Goal: Check status: Check status

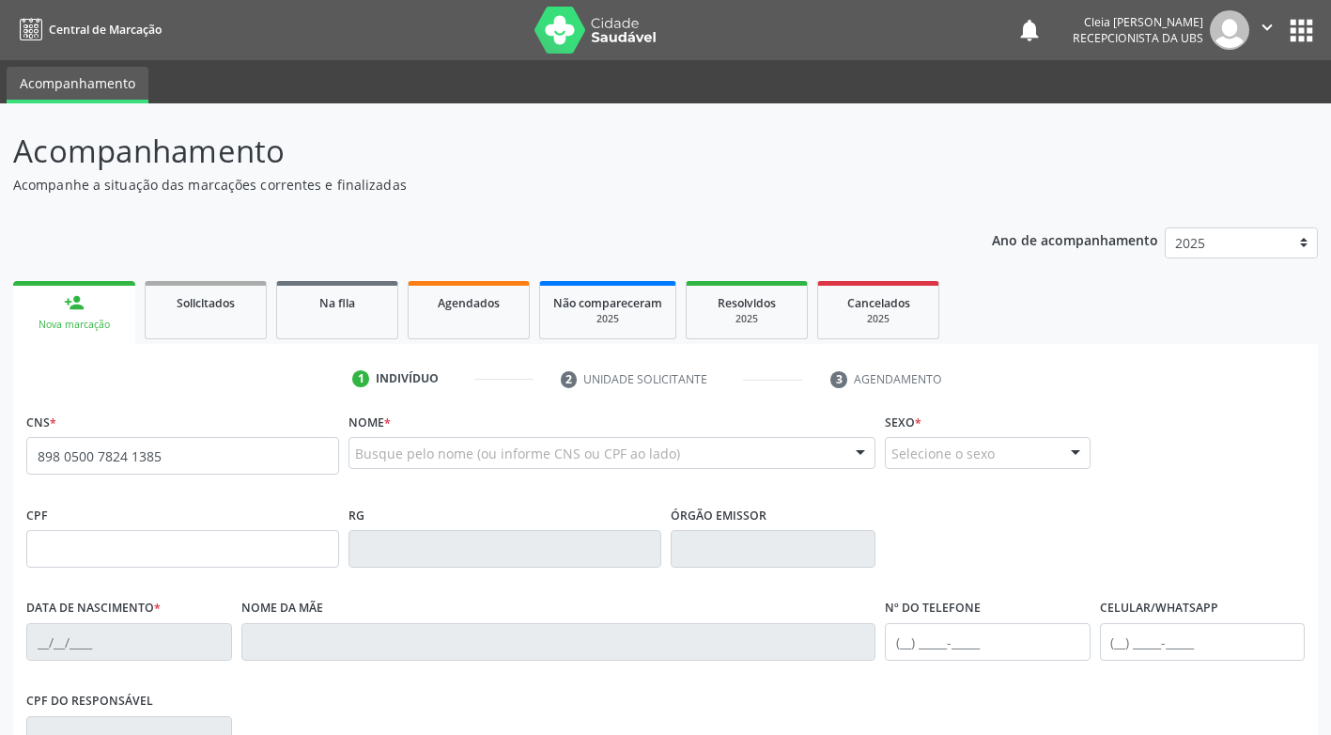
type input "898 0500 7824 1385"
type input "05/04/1973"
type input "Maria Xavier de Sa"
type input "(87) 99922-4988"
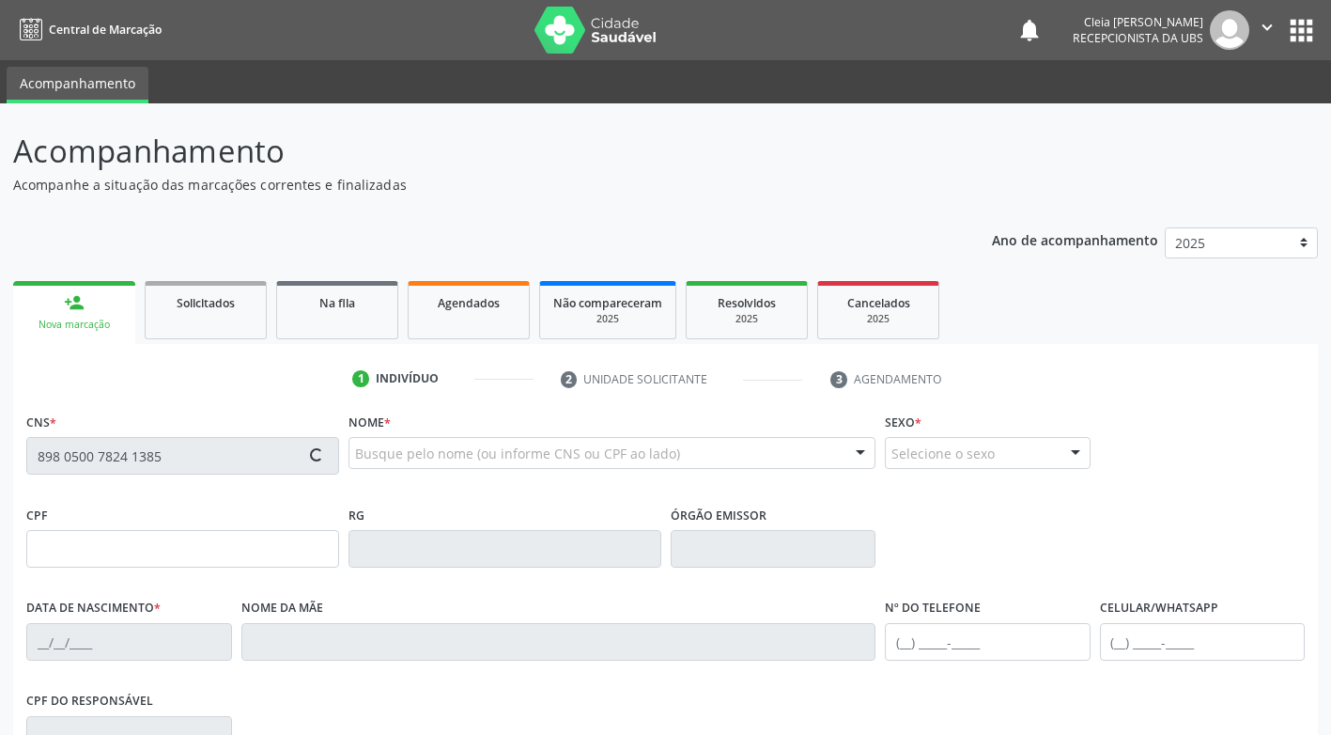
type input "168.892.744-15"
type input "401"
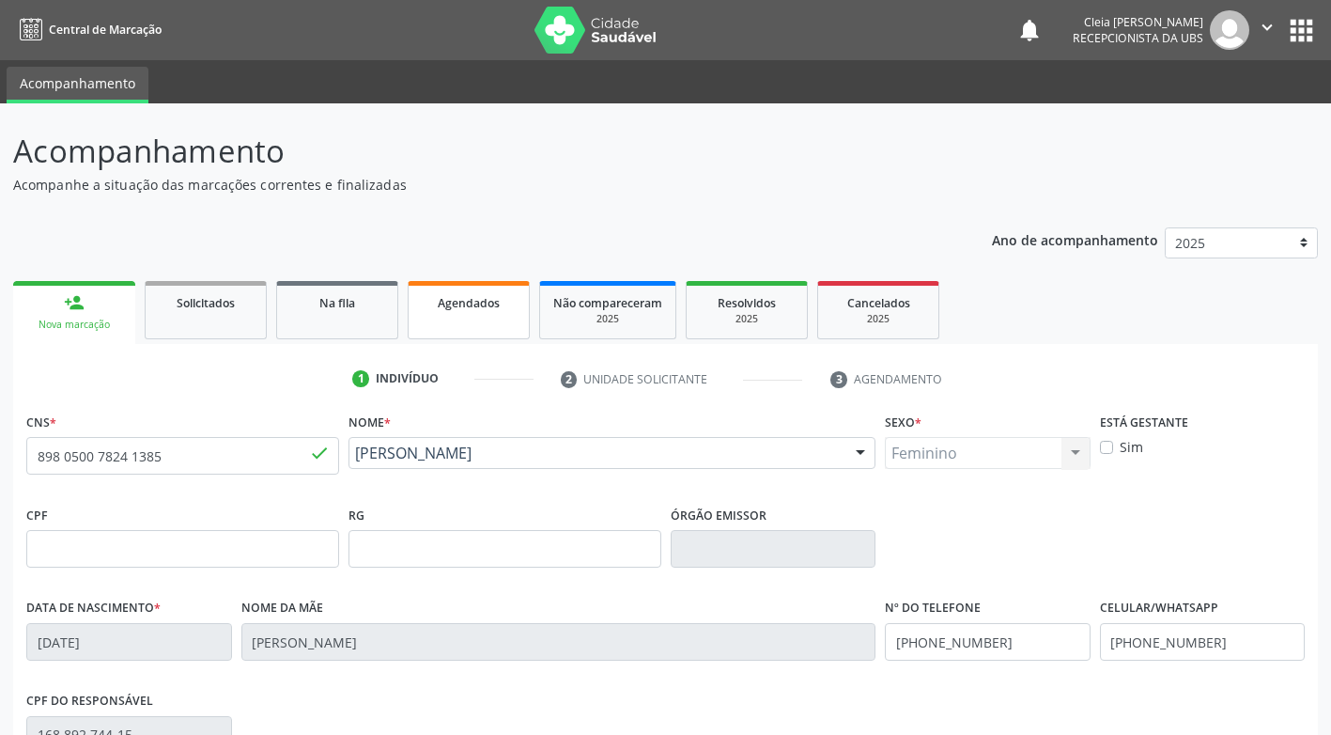
click at [493, 330] on link "Agendados" at bounding box center [469, 310] width 122 height 58
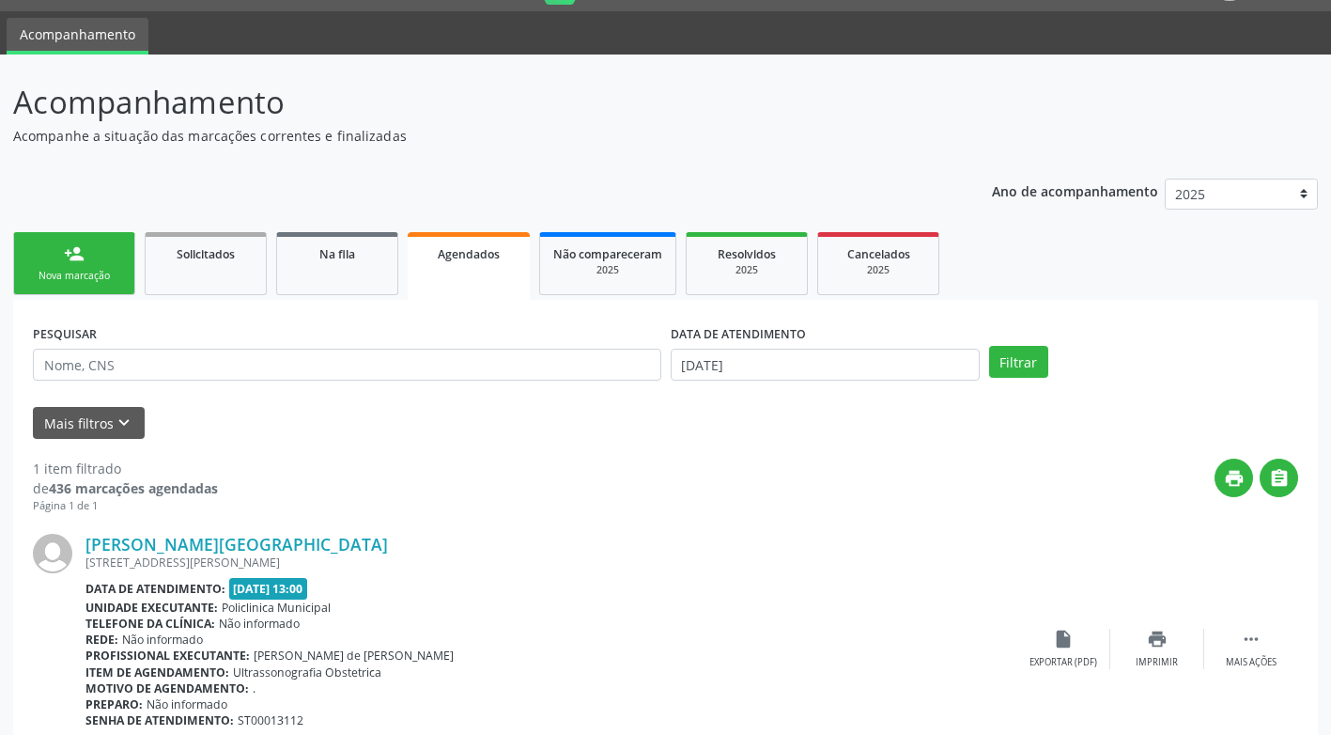
scroll to position [94, 0]
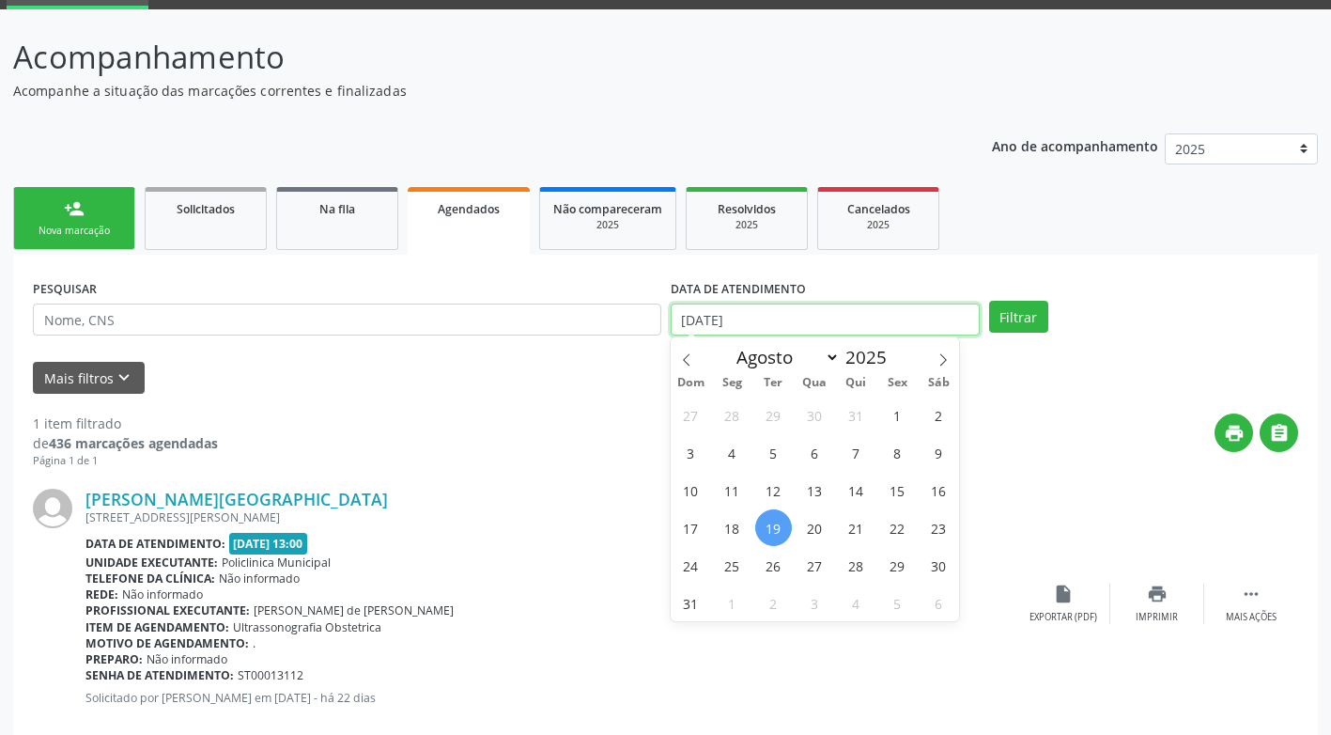
click at [809, 325] on input "[DATE]" at bounding box center [825, 319] width 309 height 32
click at [782, 524] on span "19" at bounding box center [773, 527] width 37 height 37
type input "[DATE]"
click at [782, 524] on span "19" at bounding box center [773, 527] width 37 height 37
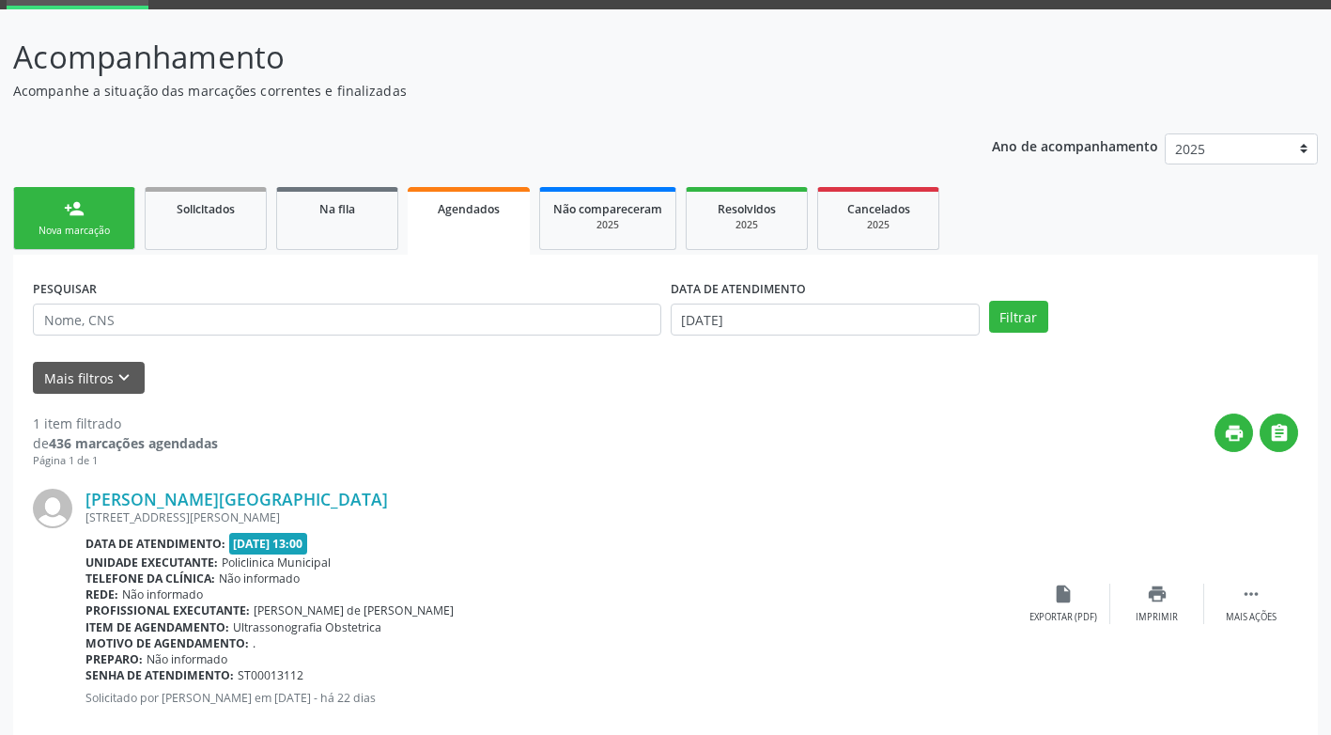
click at [782, 524] on div "[STREET_ADDRESS][PERSON_NAME]" at bounding box center [550, 517] width 931 height 16
click at [992, 322] on button "Filtrar" at bounding box center [1018, 317] width 59 height 32
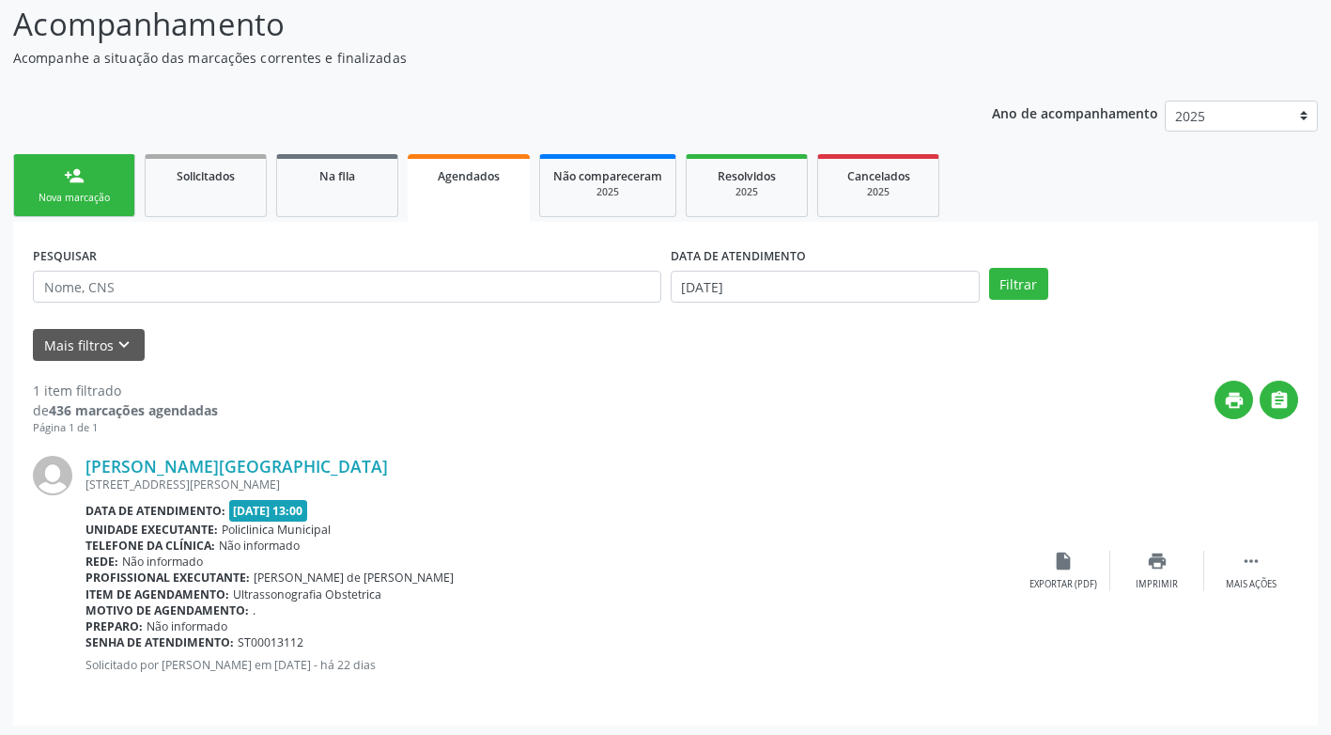
scroll to position [131, 0]
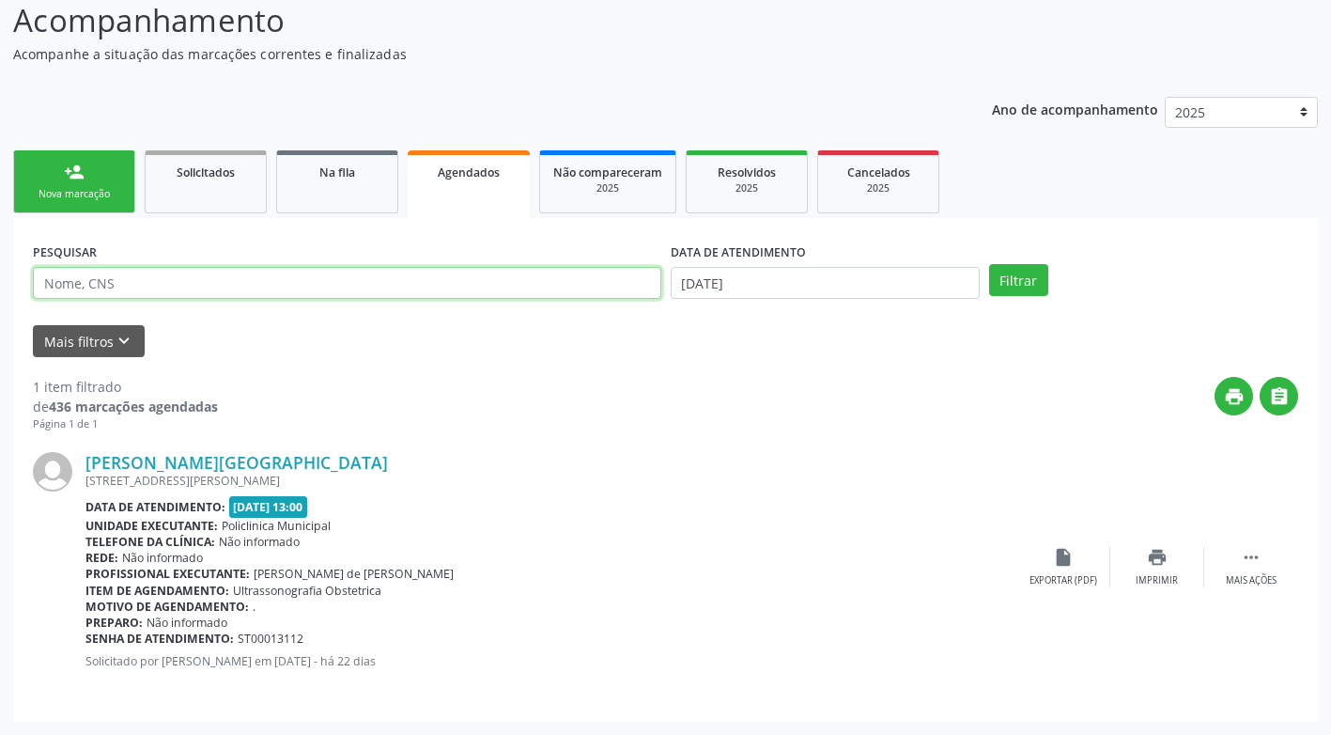
click at [265, 288] on input "text" at bounding box center [347, 283] width 629 height 32
type input "898050078241385"
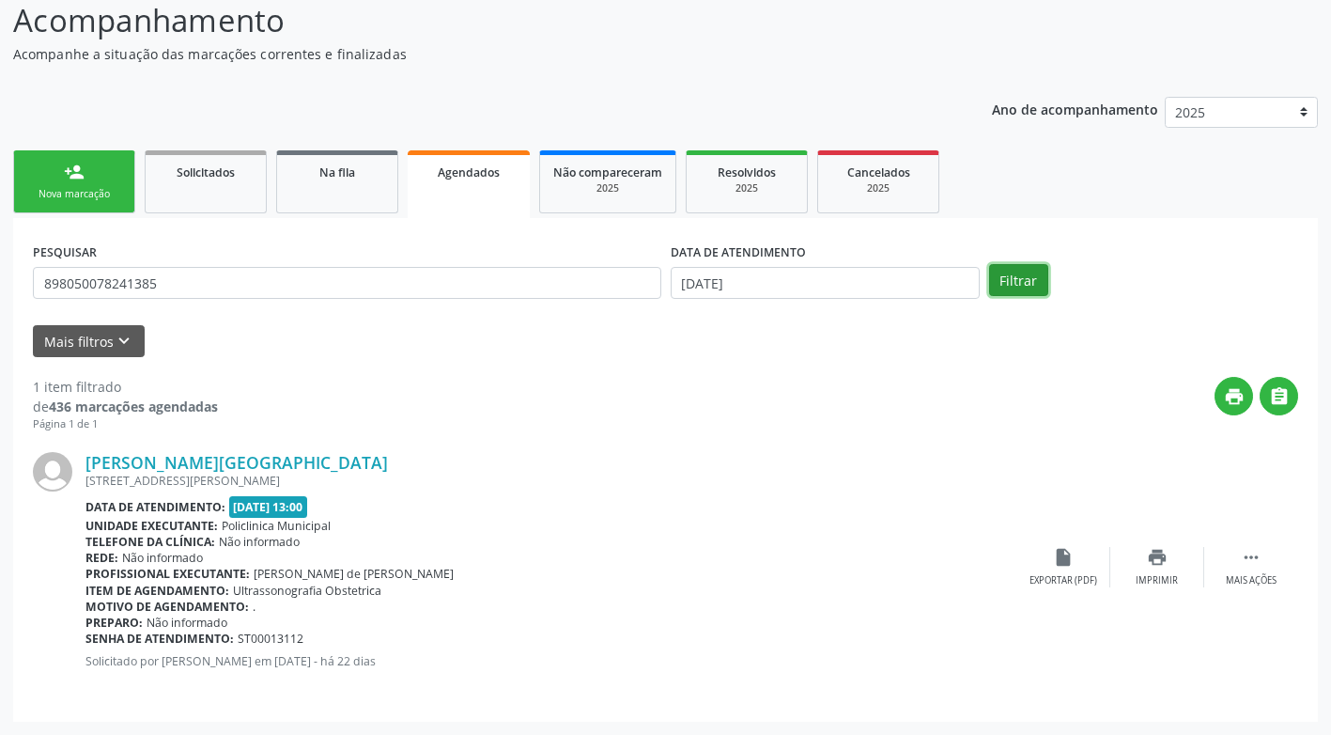
click at [1016, 279] on button "Filtrar" at bounding box center [1018, 280] width 59 height 32
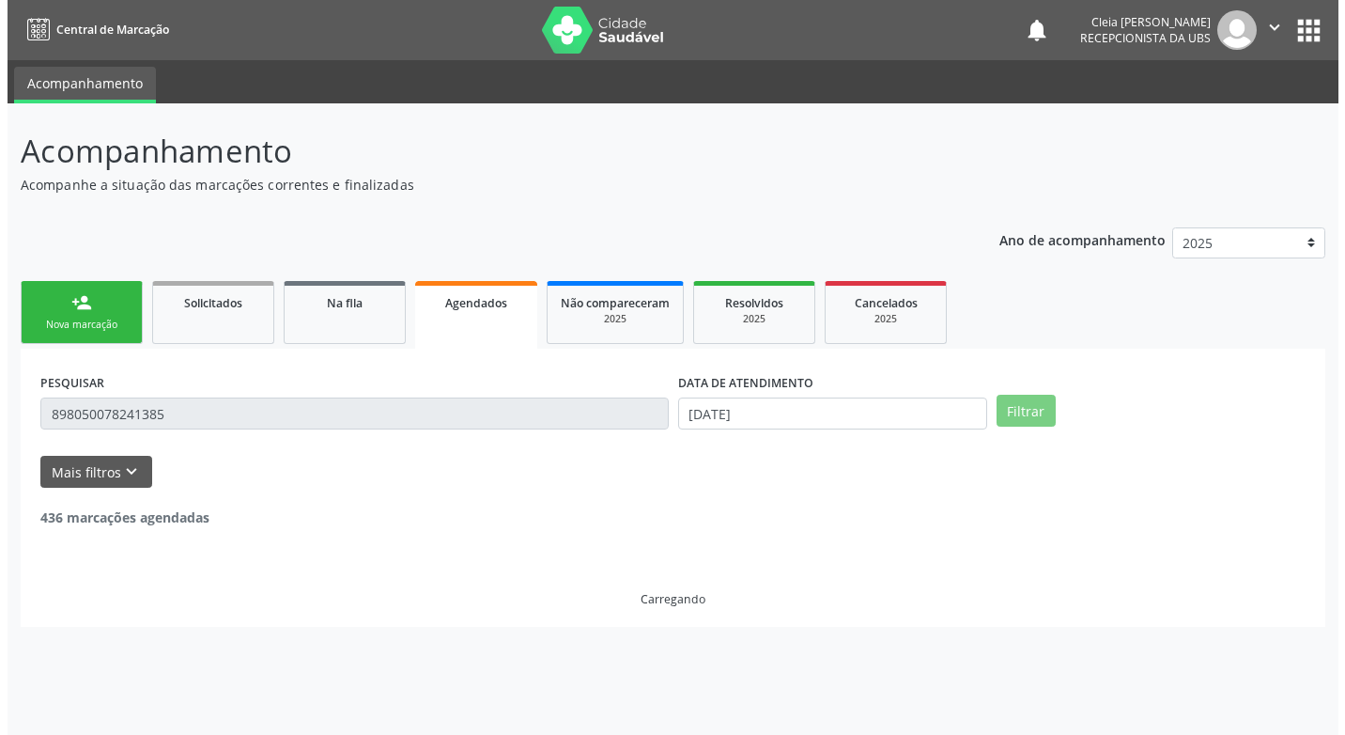
scroll to position [0, 0]
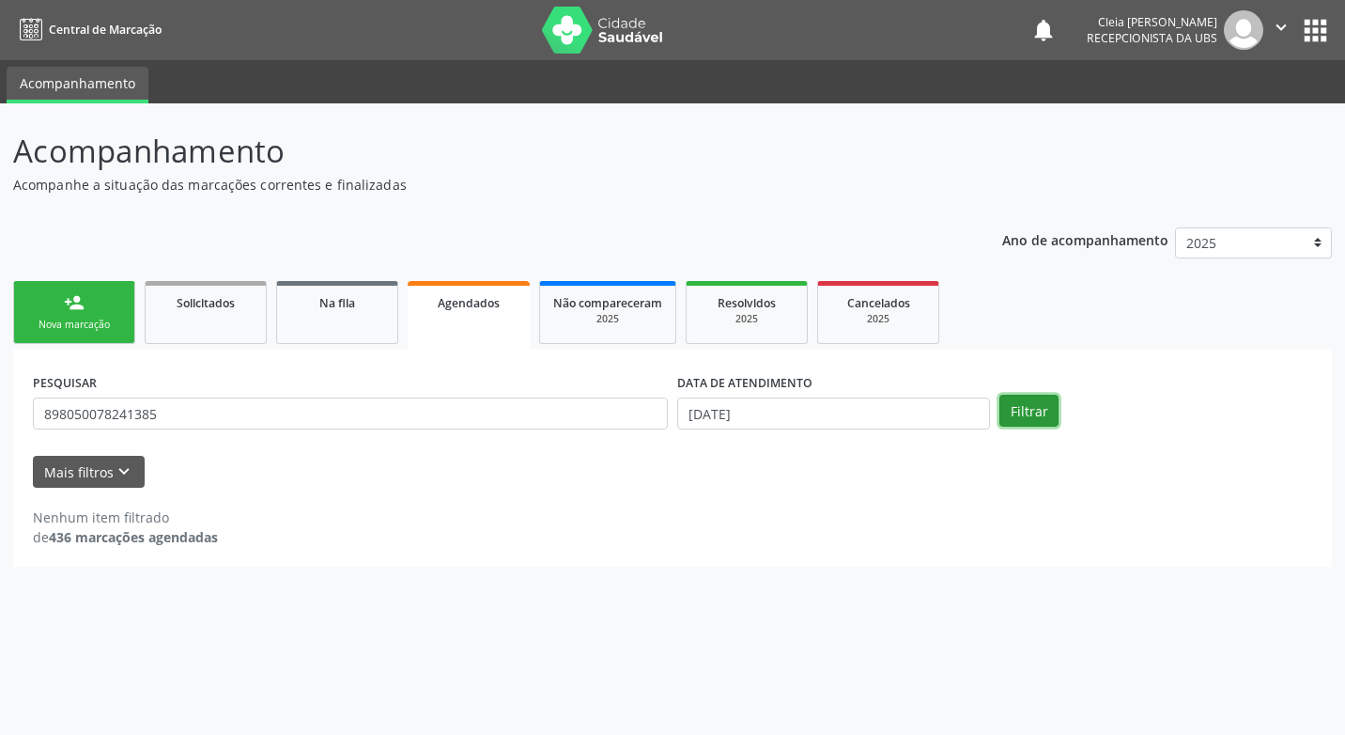
click at [1016, 414] on button "Filtrar" at bounding box center [1029, 411] width 59 height 32
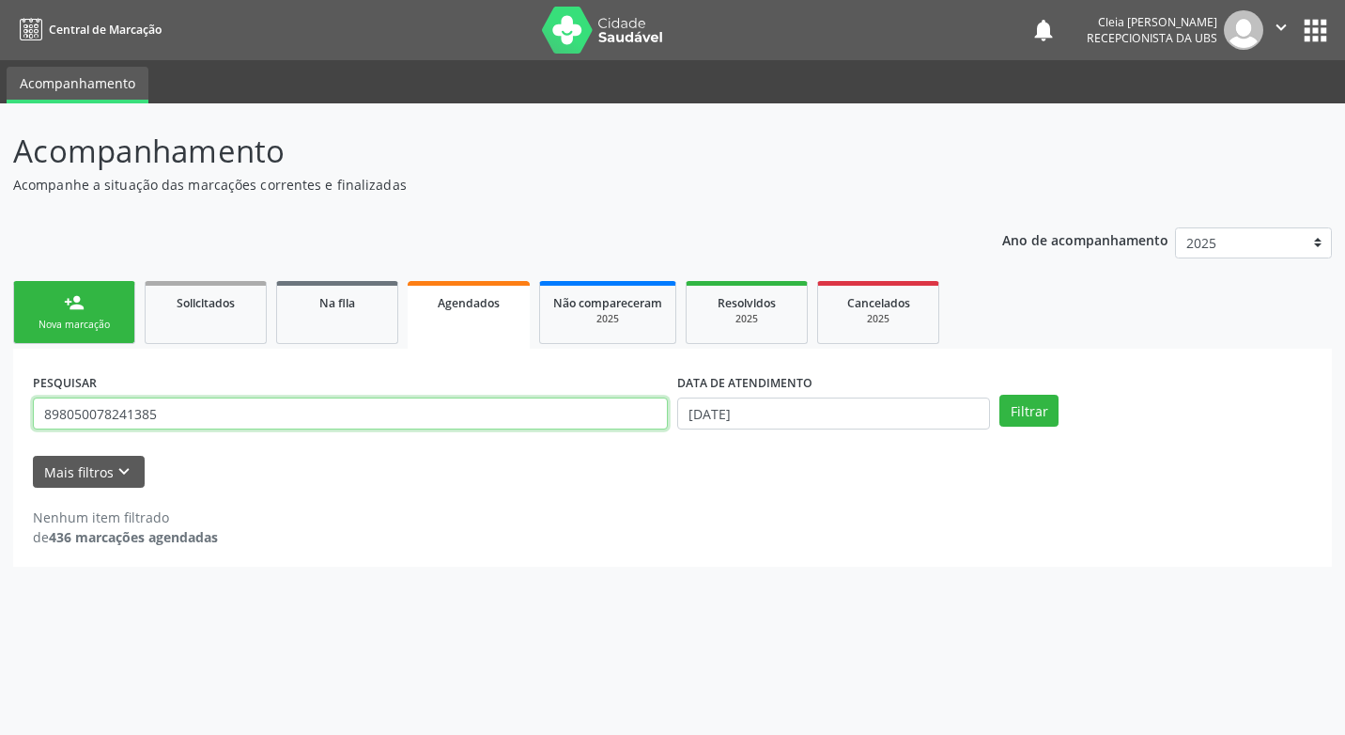
drag, startPoint x: 164, startPoint y: 419, endPoint x: -4, endPoint y: 465, distance: 174.4
click at [0, 465] on html "Central de Marcação notifications Cleia Rejane Pereira da Silva Mello Recepcion…" at bounding box center [672, 367] width 1345 height 735
type input "898050078241385"
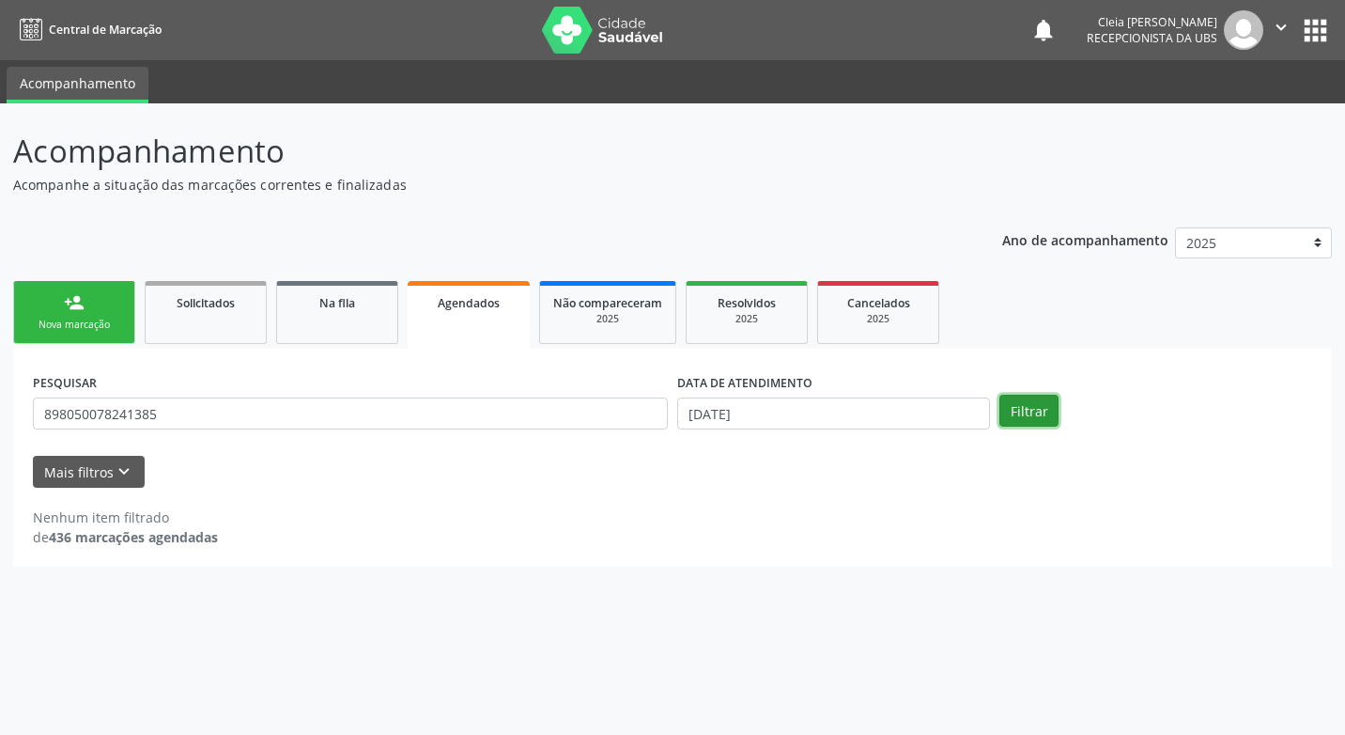
click at [1014, 410] on button "Filtrar" at bounding box center [1029, 411] width 59 height 32
click at [95, 320] on div "Nova marcação" at bounding box center [74, 325] width 94 height 14
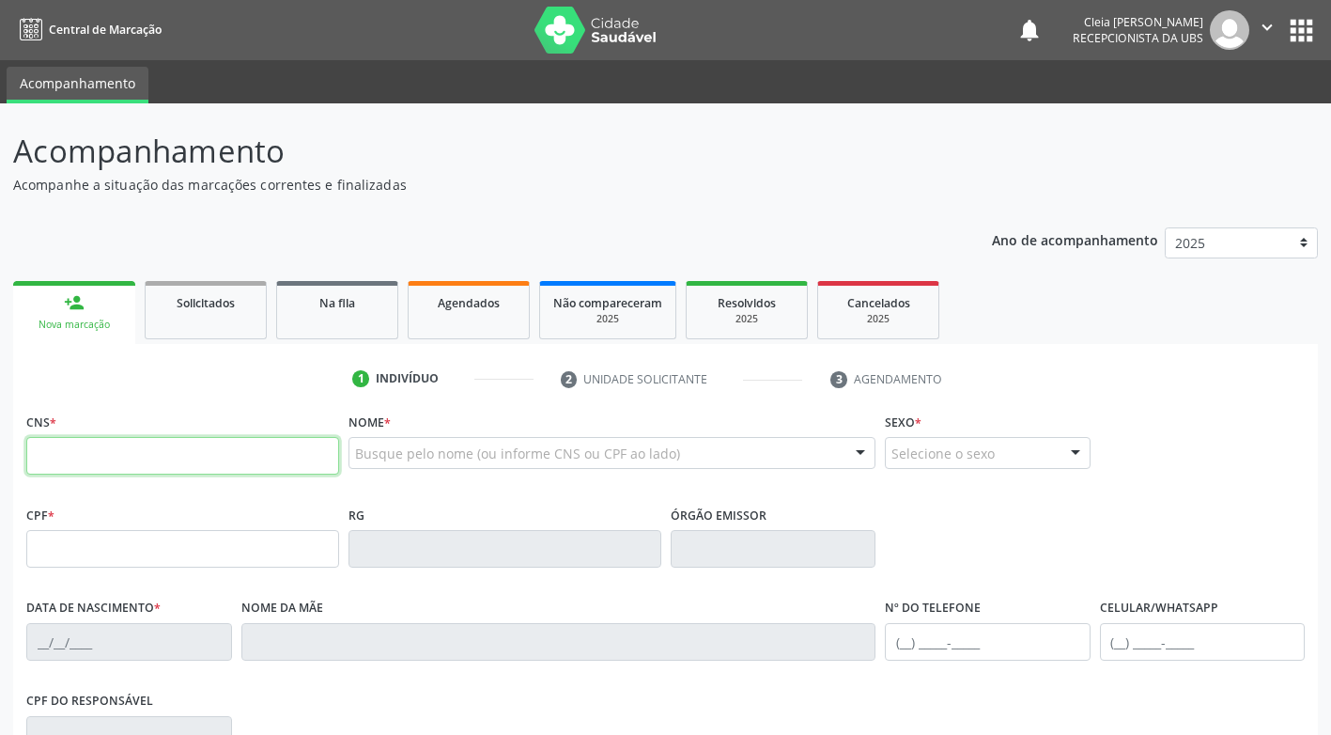
click at [166, 446] on input "text" at bounding box center [182, 456] width 313 height 38
type input "898 0500 7824 1385"
type input "05/04/1973"
type input "Maria Xavier de Sa"
type input "(87) 99922-4988"
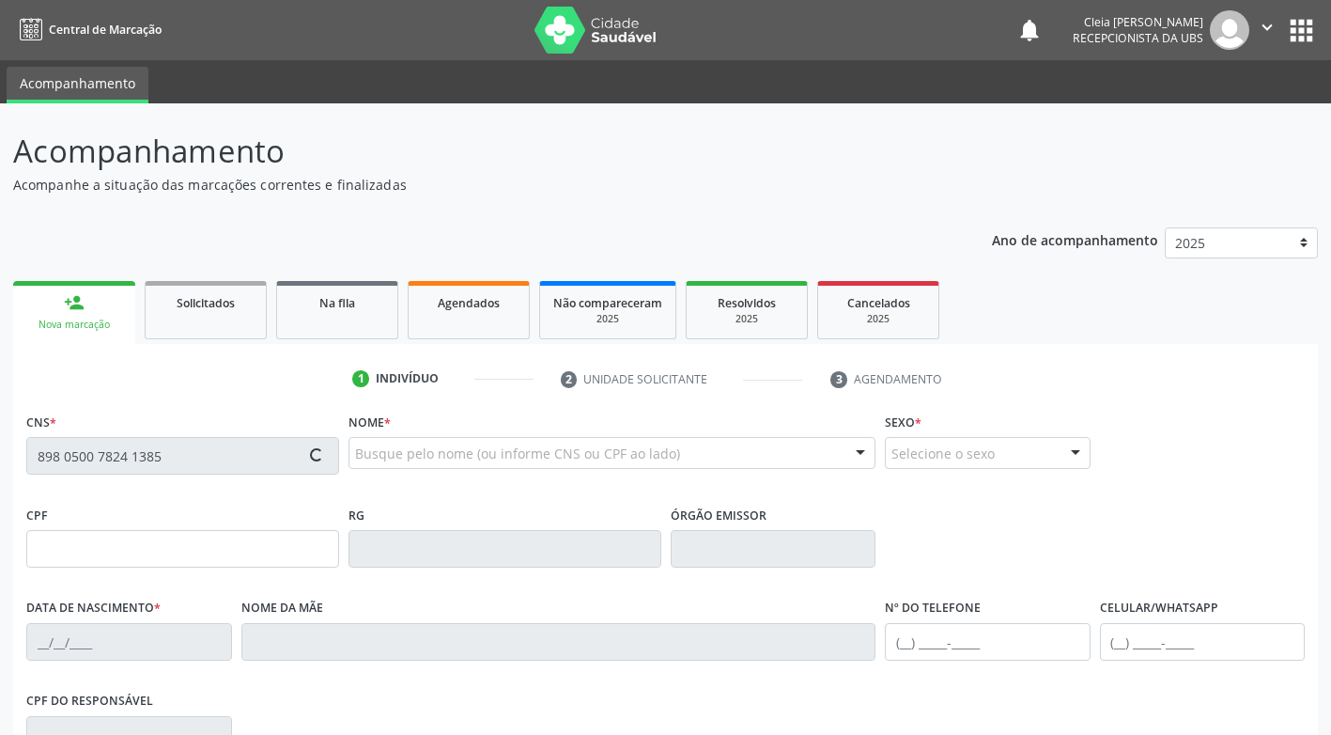
type input "(87) 99922-4988"
type input "168.892.744-15"
type input "401"
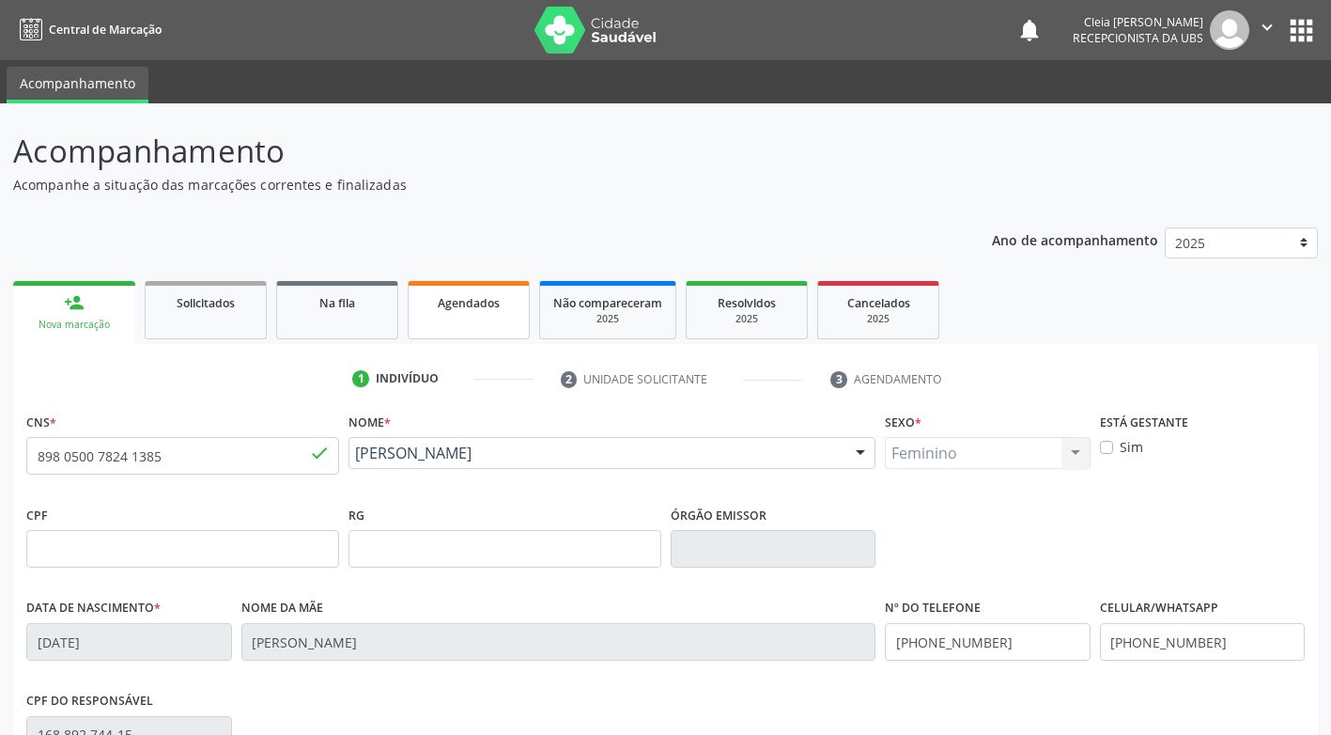
click at [458, 318] on link "Agendados" at bounding box center [469, 310] width 122 height 58
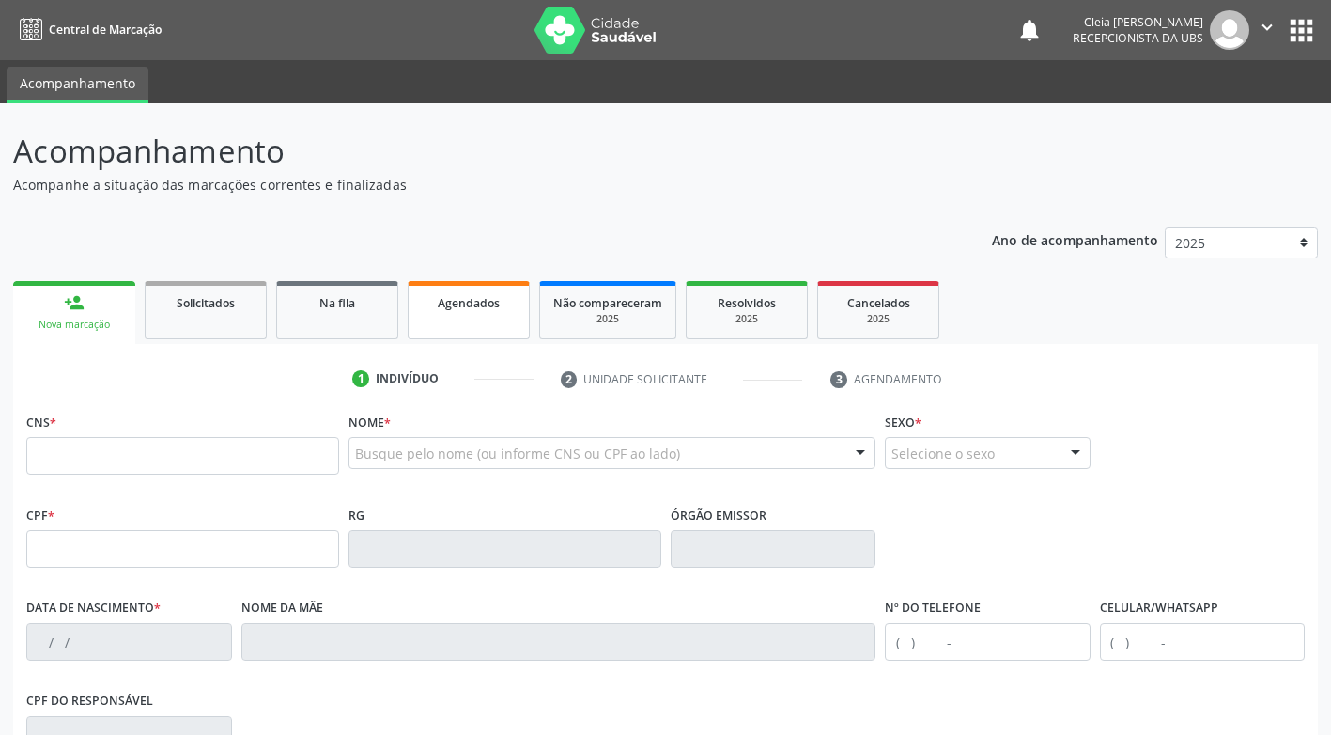
click at [478, 309] on span "Agendados" at bounding box center [469, 303] width 62 height 16
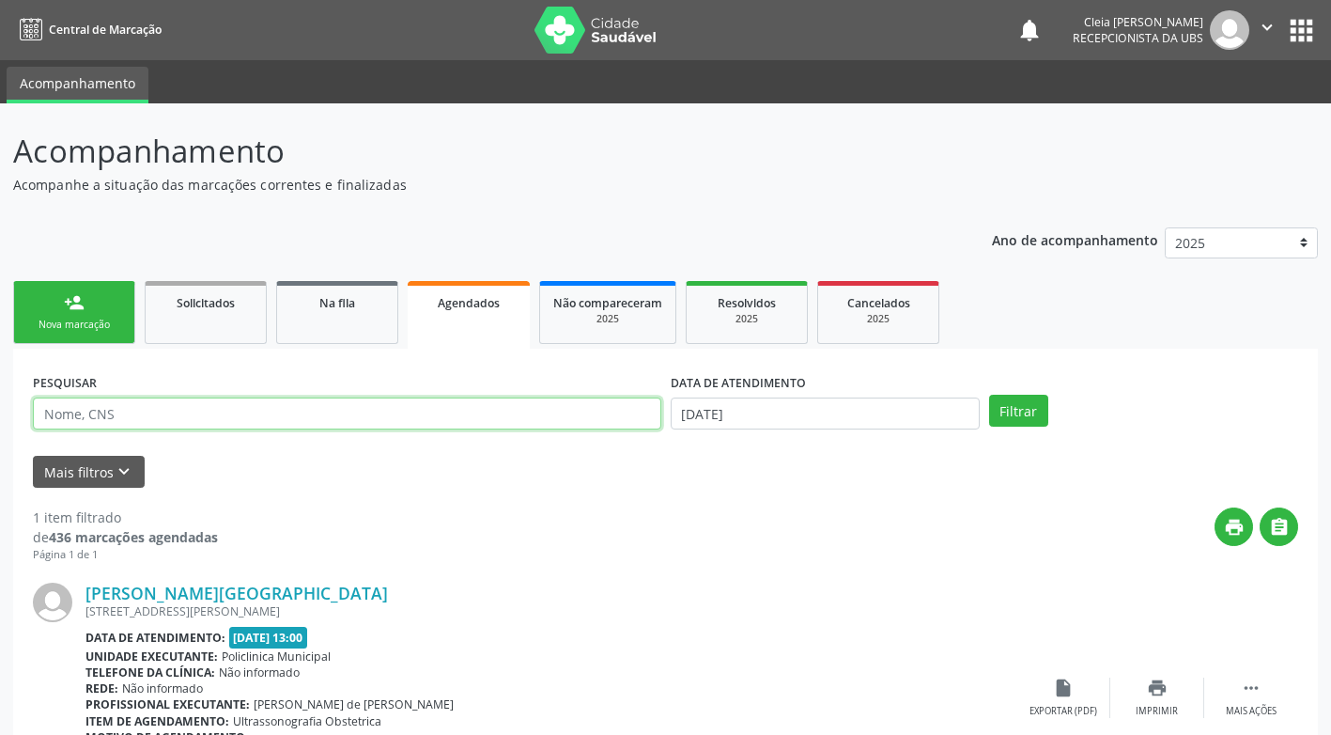
click at [434, 417] on input "text" at bounding box center [347, 413] width 629 height 32
type input "898050078241385"
click at [996, 412] on button "Filtrar" at bounding box center [1018, 411] width 59 height 32
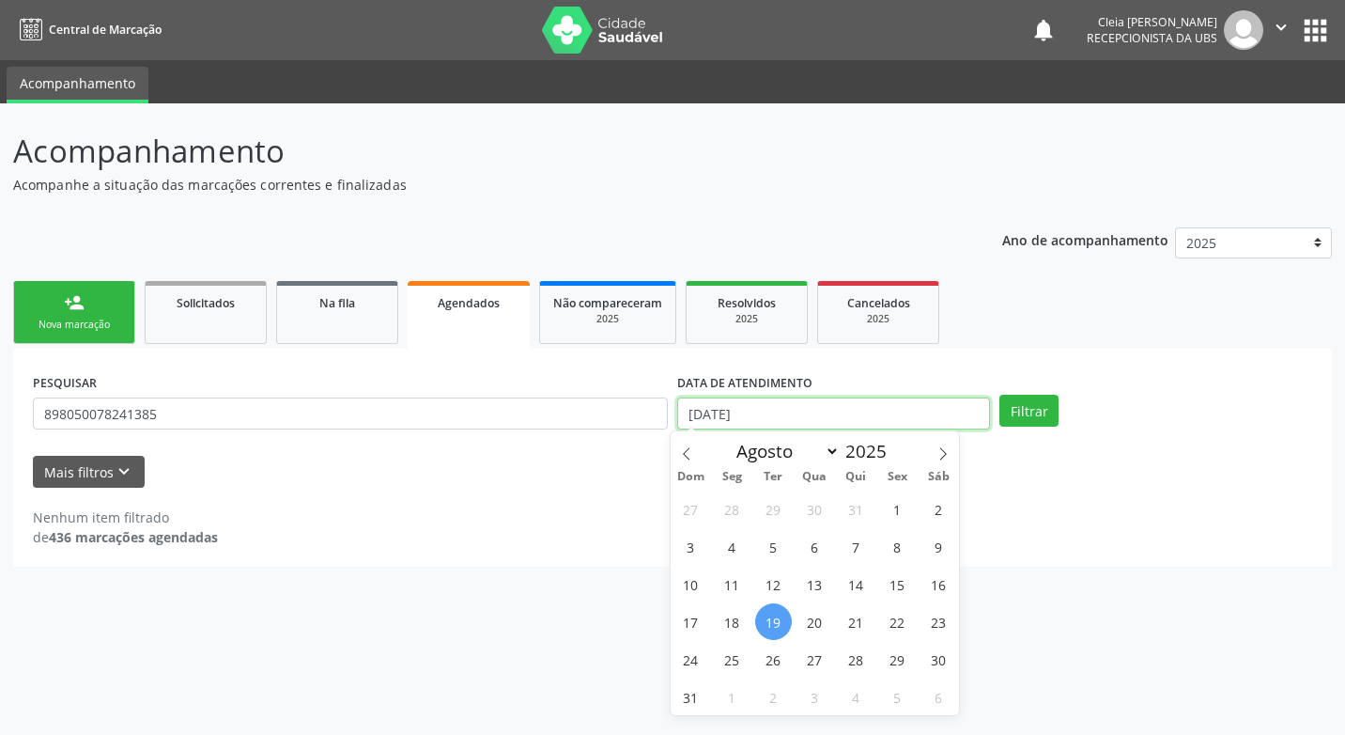
click at [863, 418] on input "[DATE]" at bounding box center [833, 413] width 313 height 32
click at [765, 627] on span "19" at bounding box center [773, 621] width 37 height 37
type input "[DATE]"
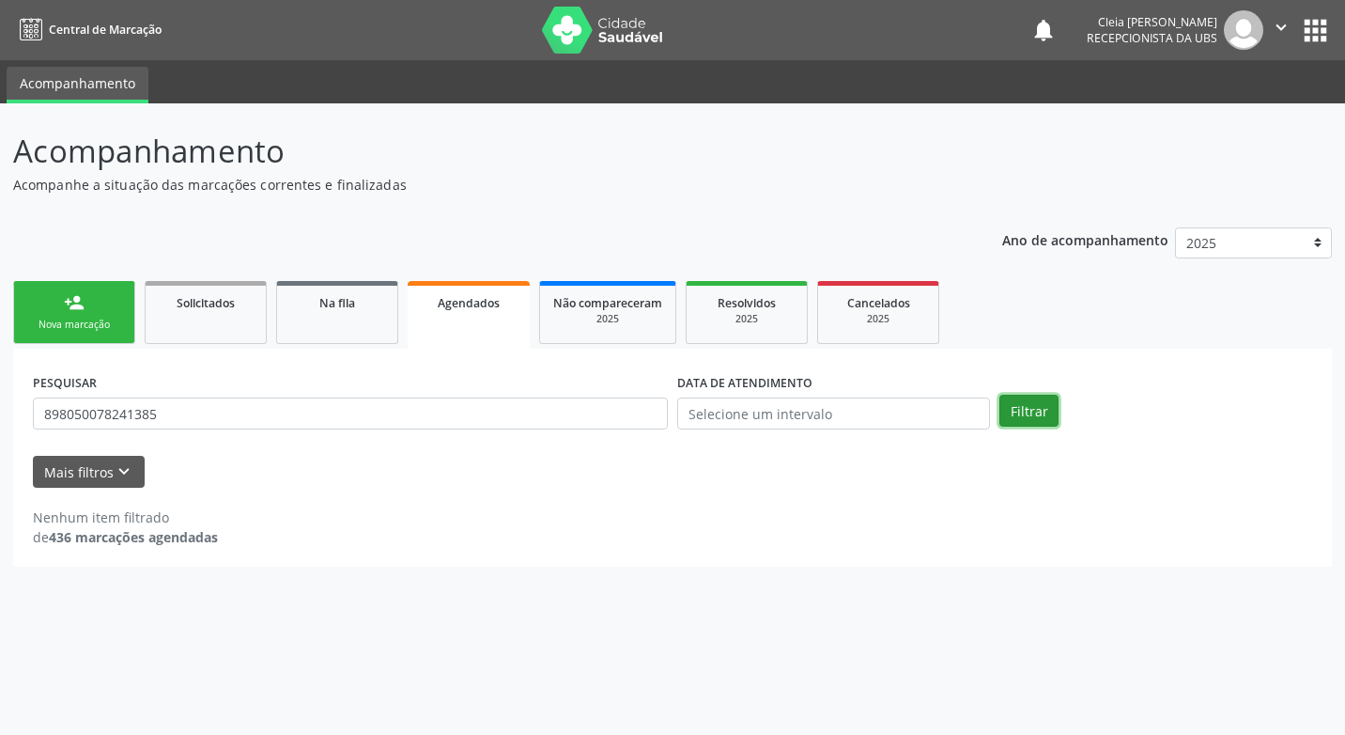
click at [1023, 409] on button "Filtrar" at bounding box center [1029, 411] width 59 height 32
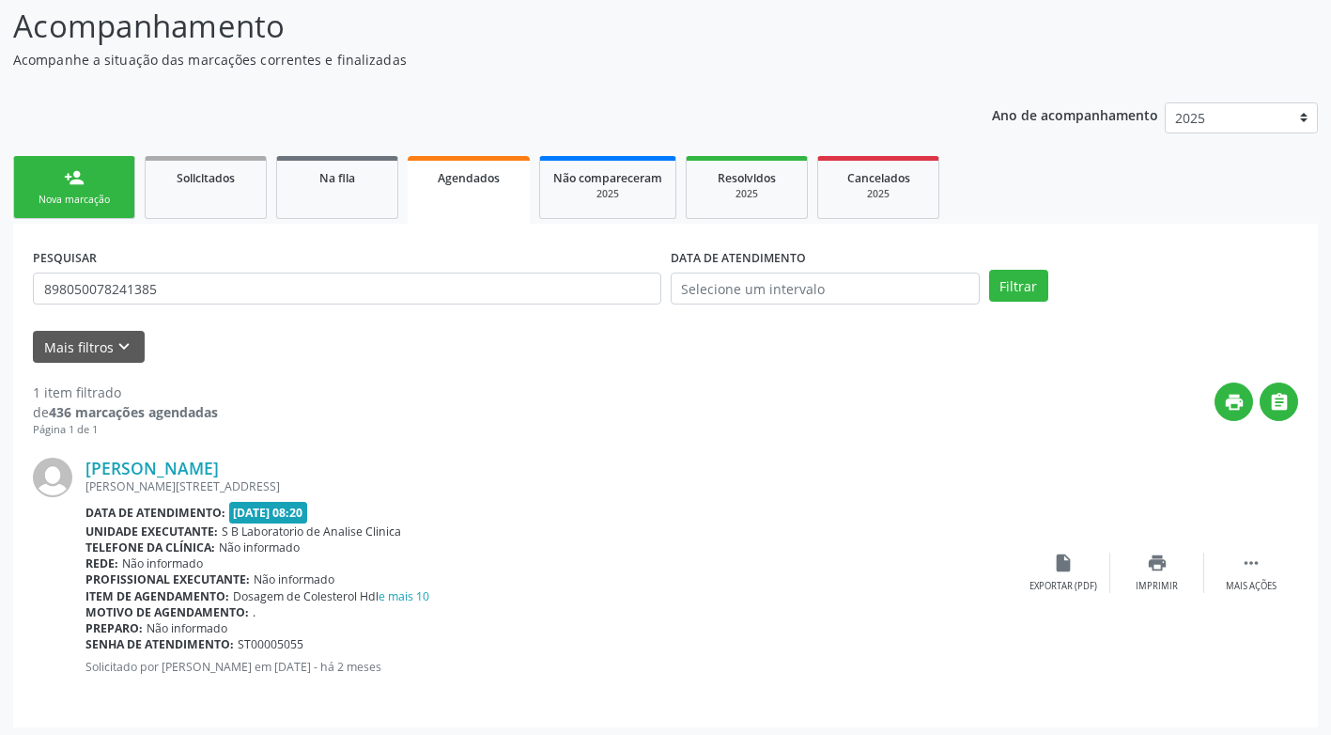
scroll to position [131, 0]
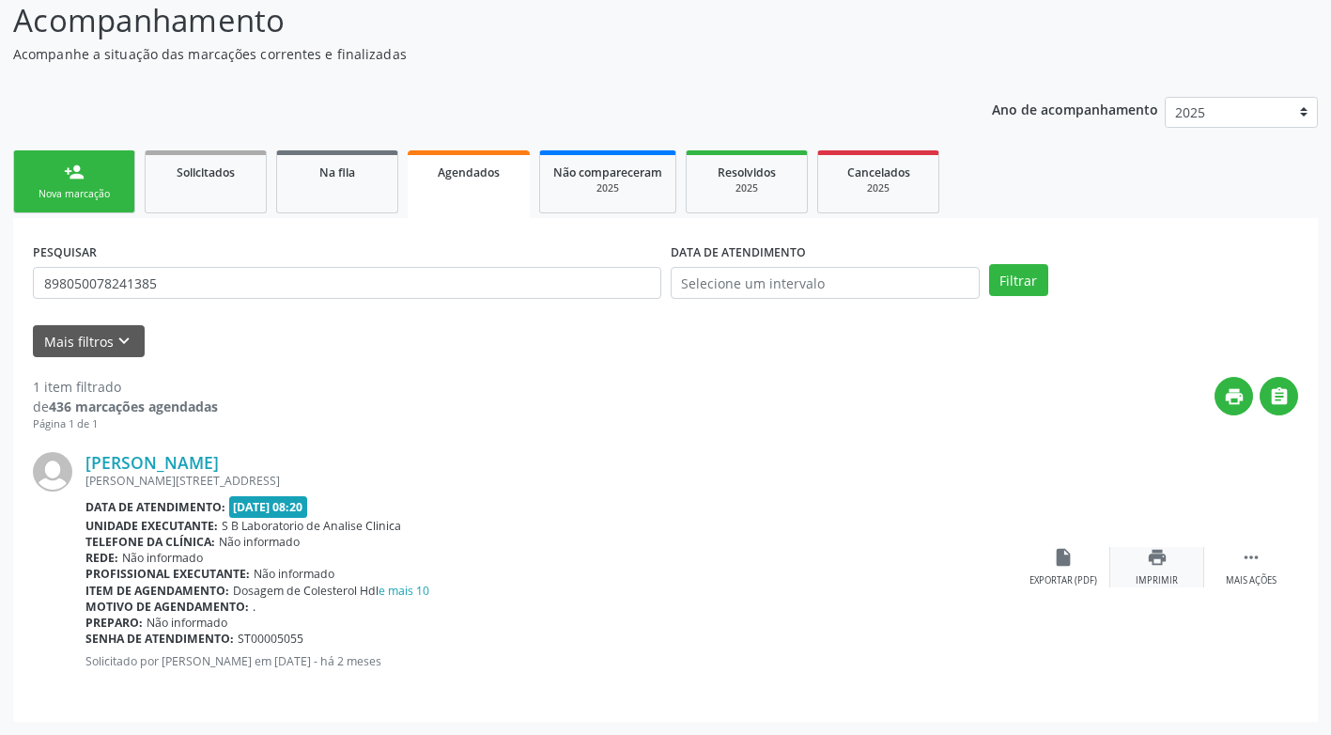
click at [1176, 572] on div "print Imprimir" at bounding box center [1158, 567] width 94 height 40
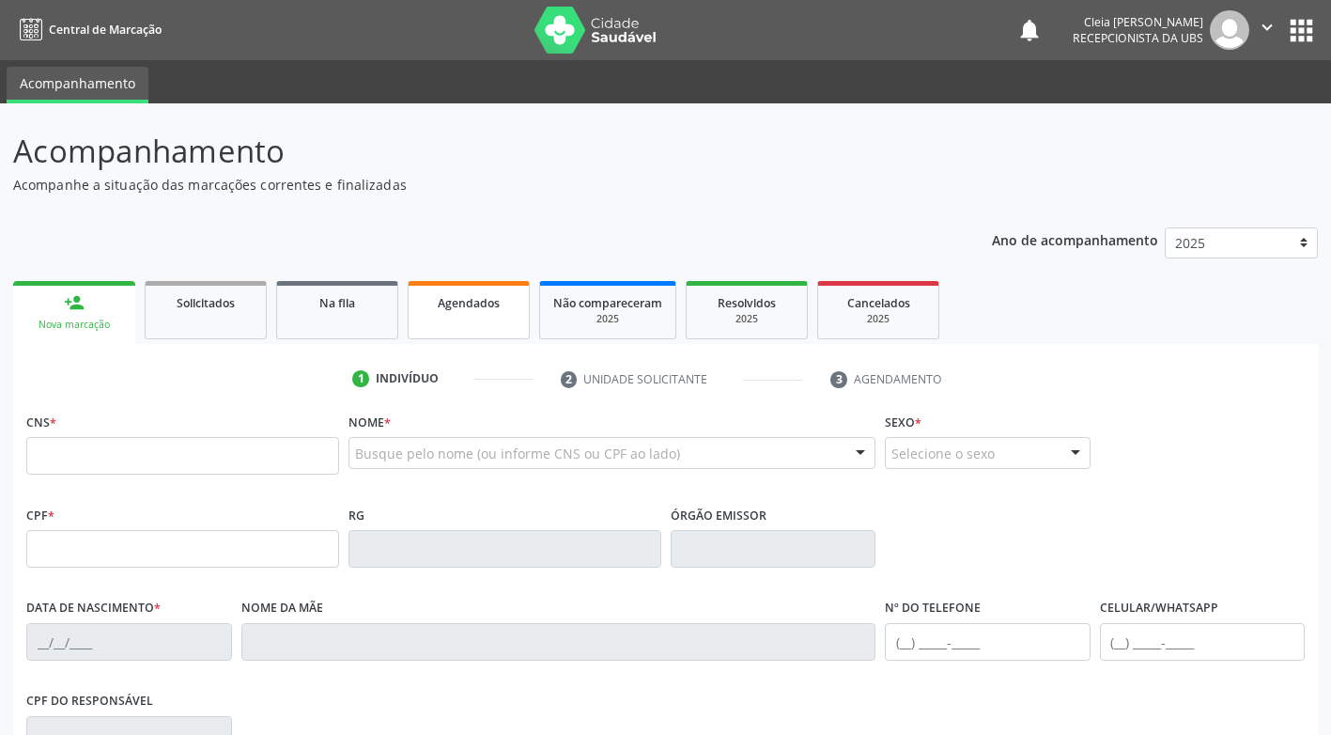
click at [473, 306] on span "Agendados" at bounding box center [469, 303] width 62 height 16
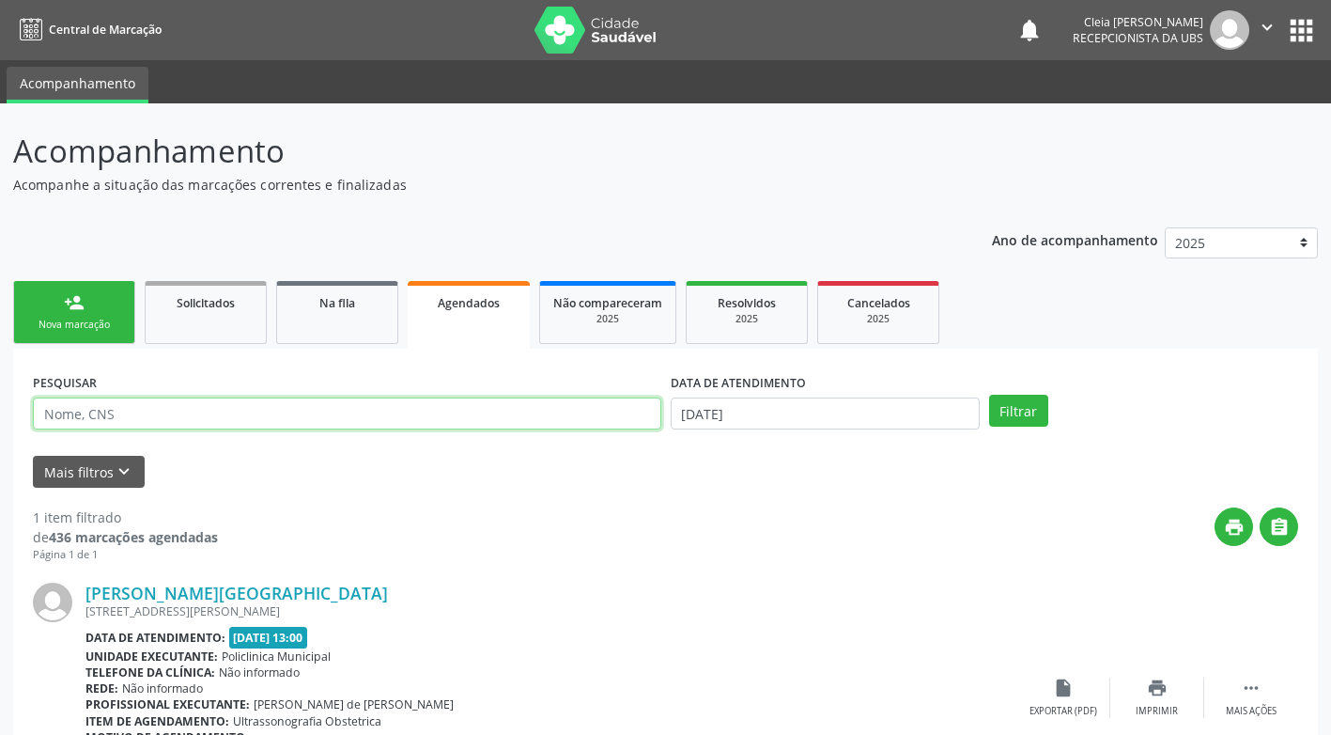
click at [376, 409] on input "text" at bounding box center [347, 413] width 629 height 32
type input "898050078241385"
click at [1025, 408] on button "Filtrar" at bounding box center [1018, 411] width 59 height 32
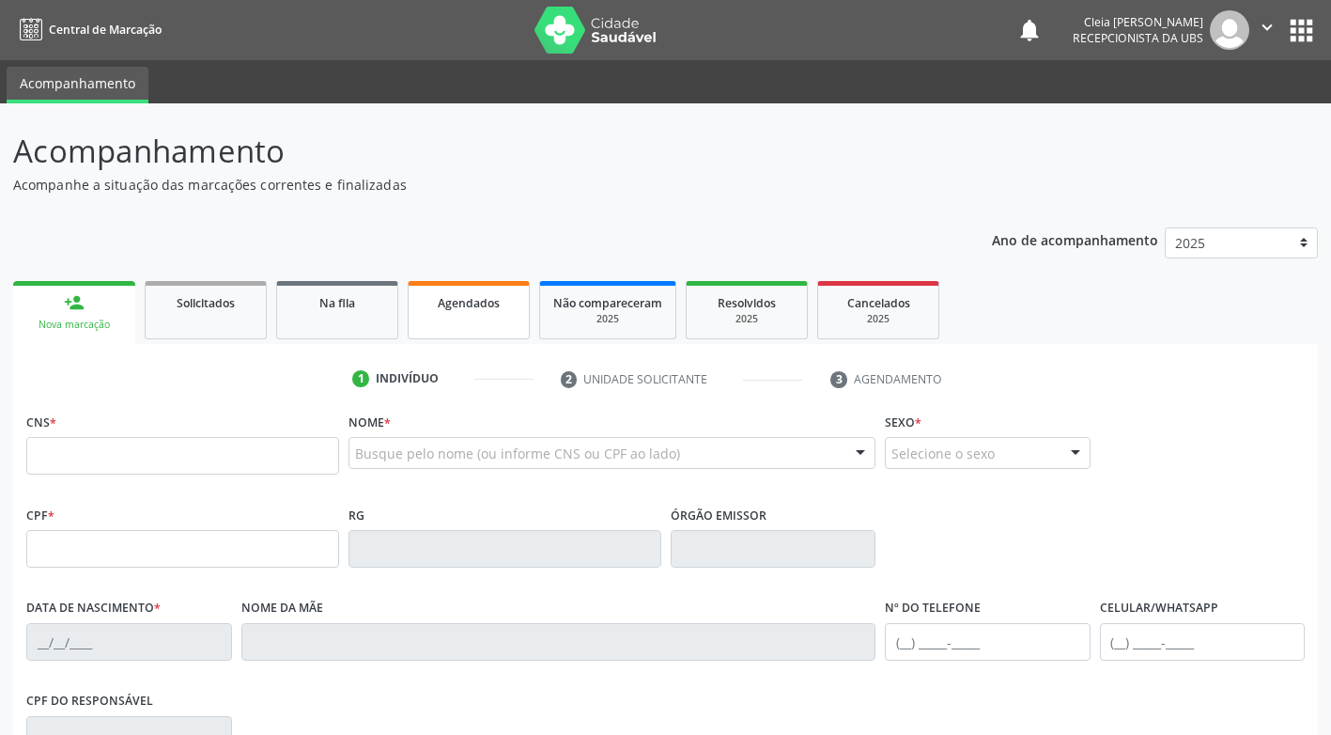
click at [446, 320] on link "Agendados" at bounding box center [469, 310] width 122 height 58
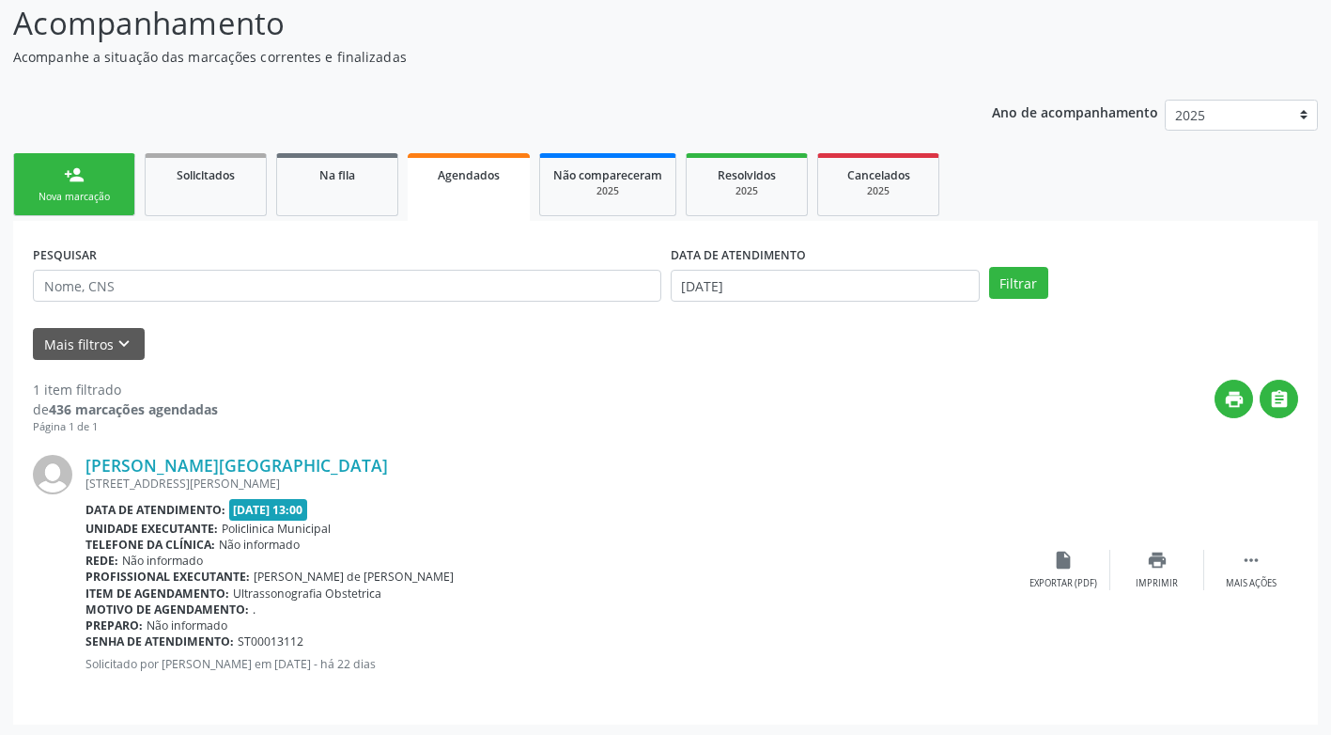
scroll to position [131, 0]
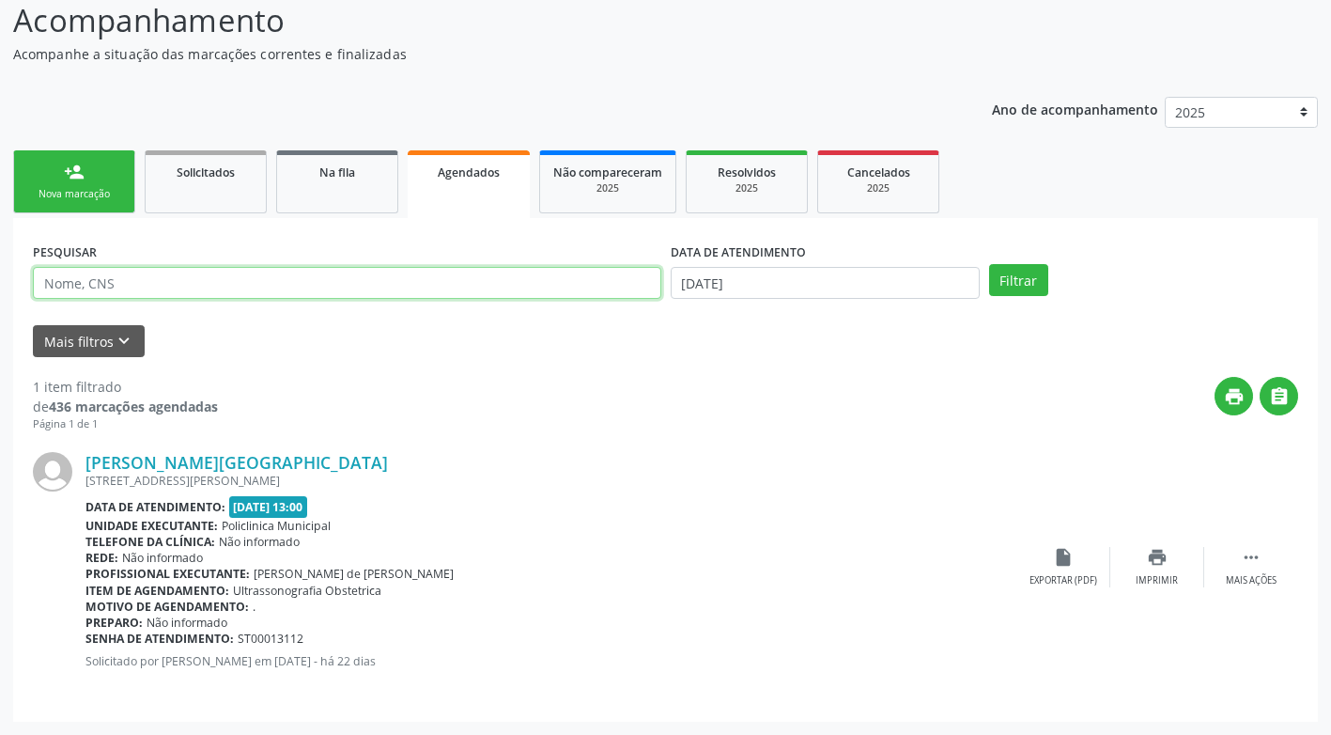
click at [352, 275] on input "text" at bounding box center [347, 283] width 629 height 32
type input "898050078241385"
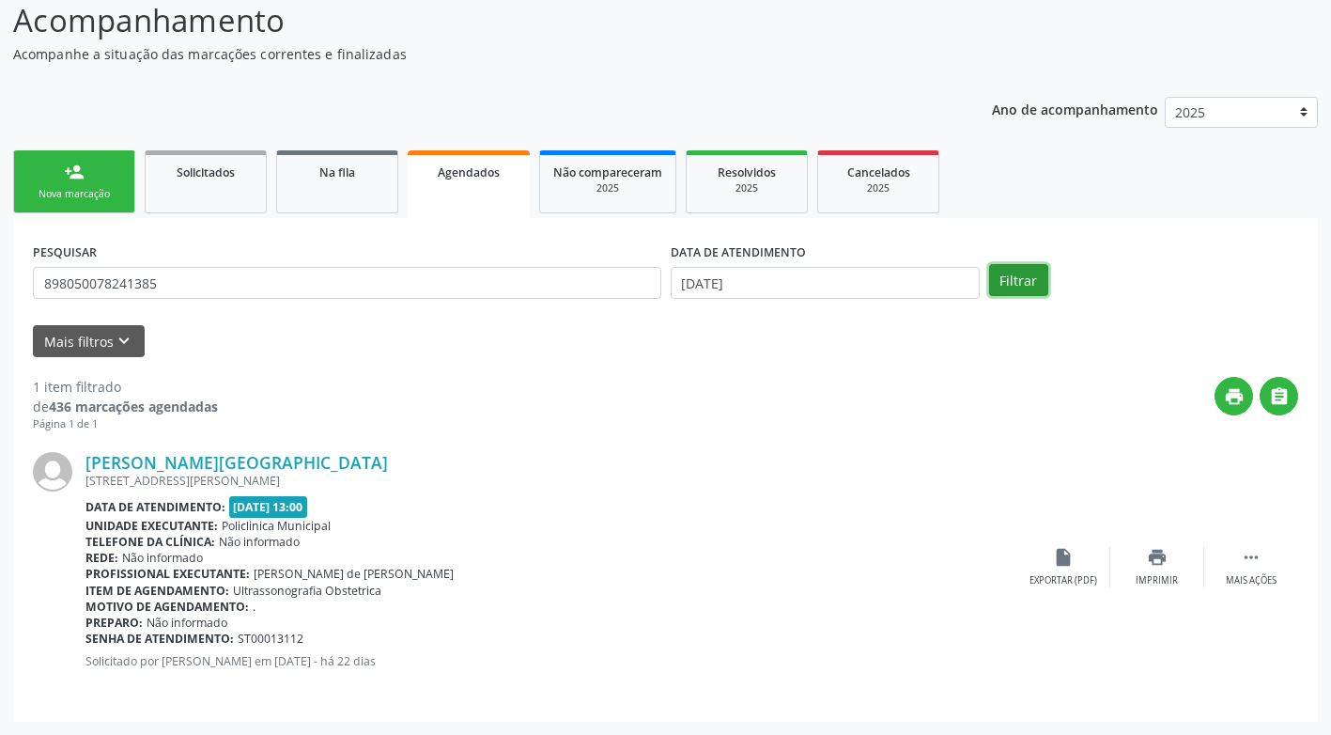
click at [1020, 283] on button "Filtrar" at bounding box center [1018, 280] width 59 height 32
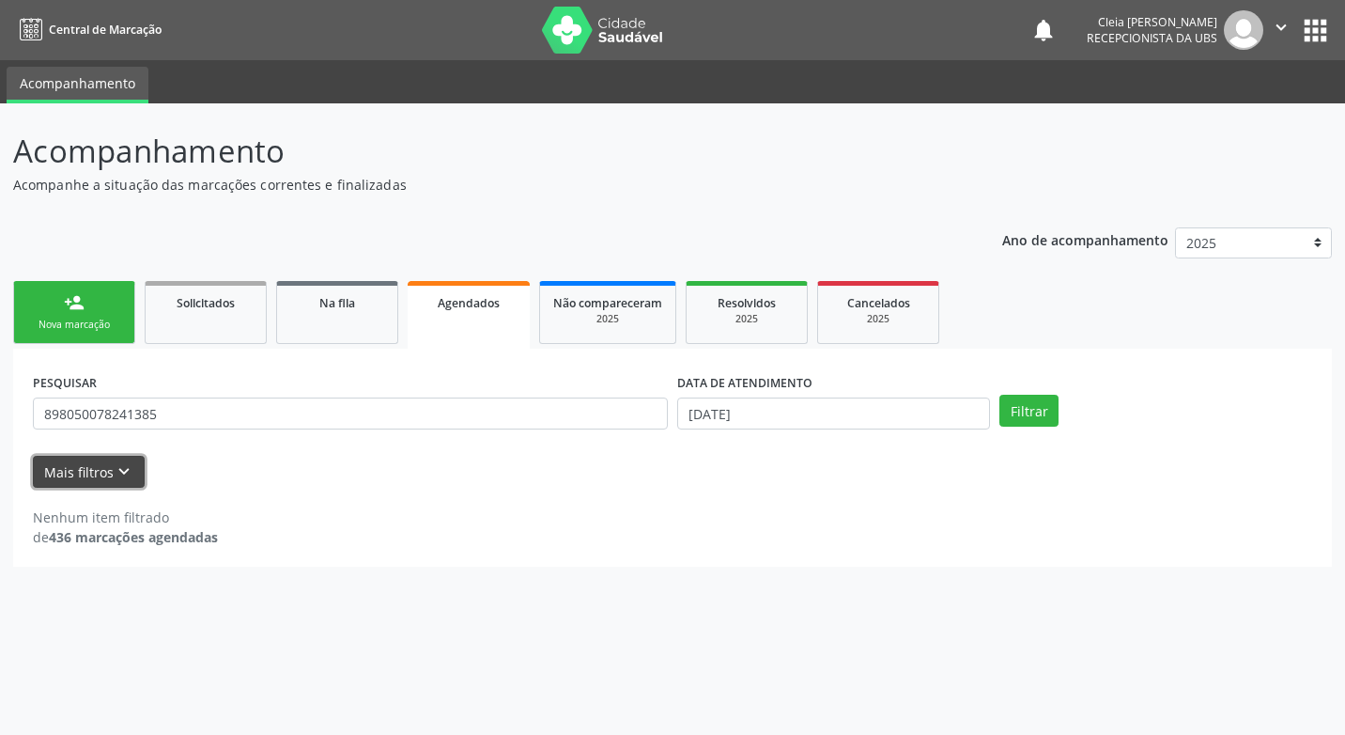
click at [104, 470] on button "Mais filtros keyboard_arrow_down" at bounding box center [89, 472] width 112 height 33
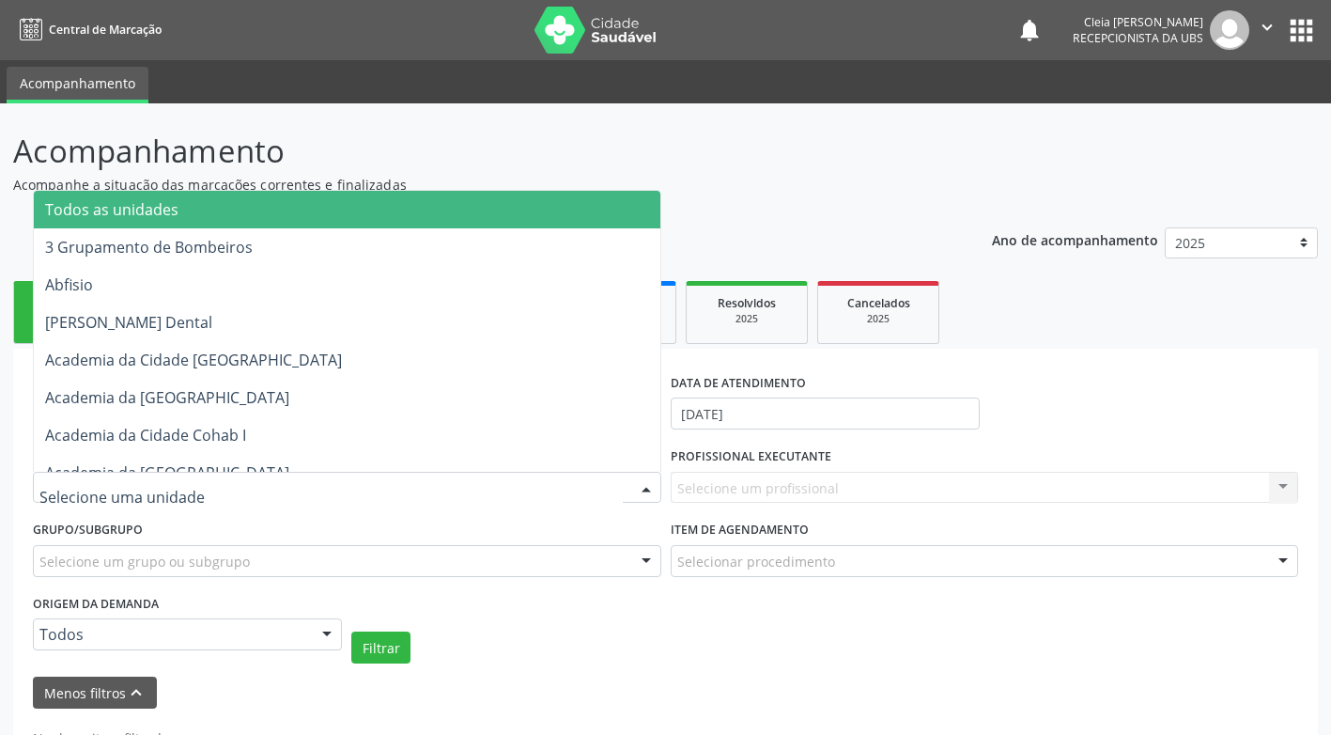
click at [644, 486] on div at bounding box center [646, 489] width 28 height 32
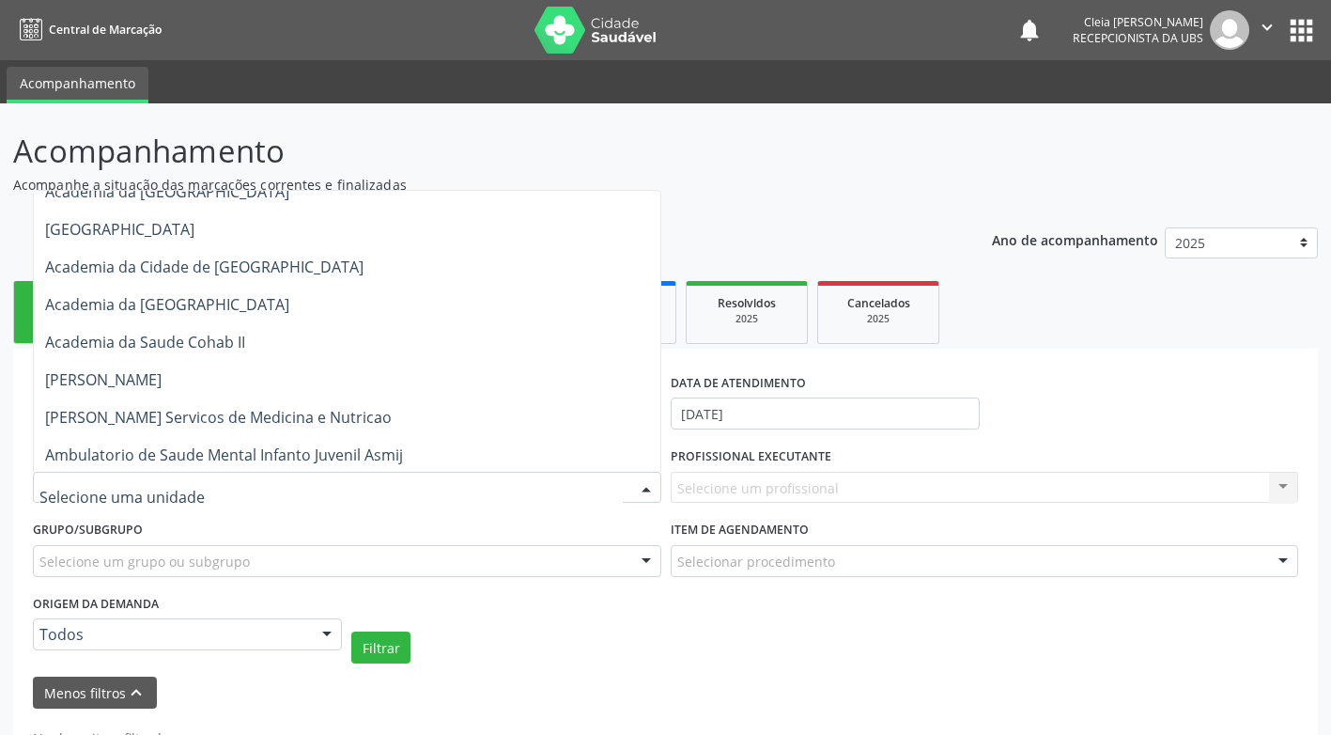
scroll to position [282, 0]
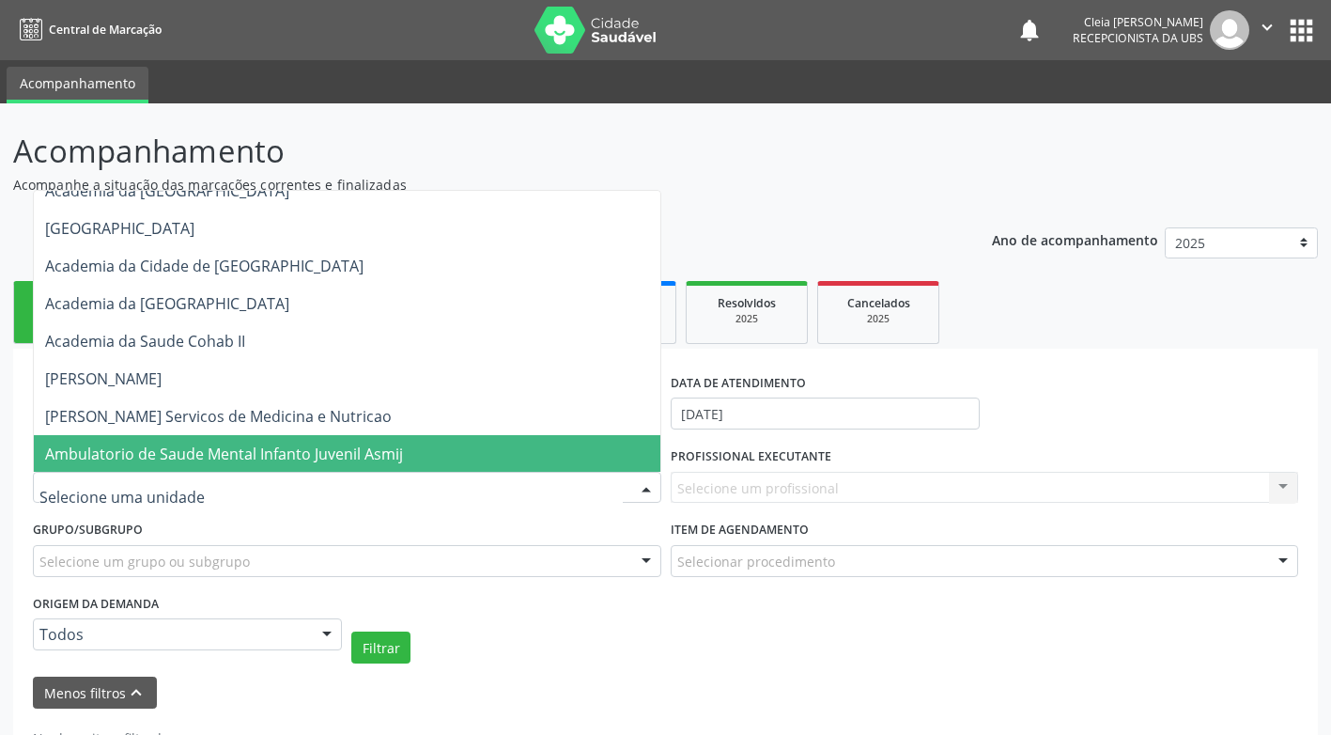
click at [569, 618] on div "UNIDADE EXECUTANTE Todos as unidades 3 Grupamento de Bombeiros Abfisio Abimael …" at bounding box center [665, 553] width 1275 height 221
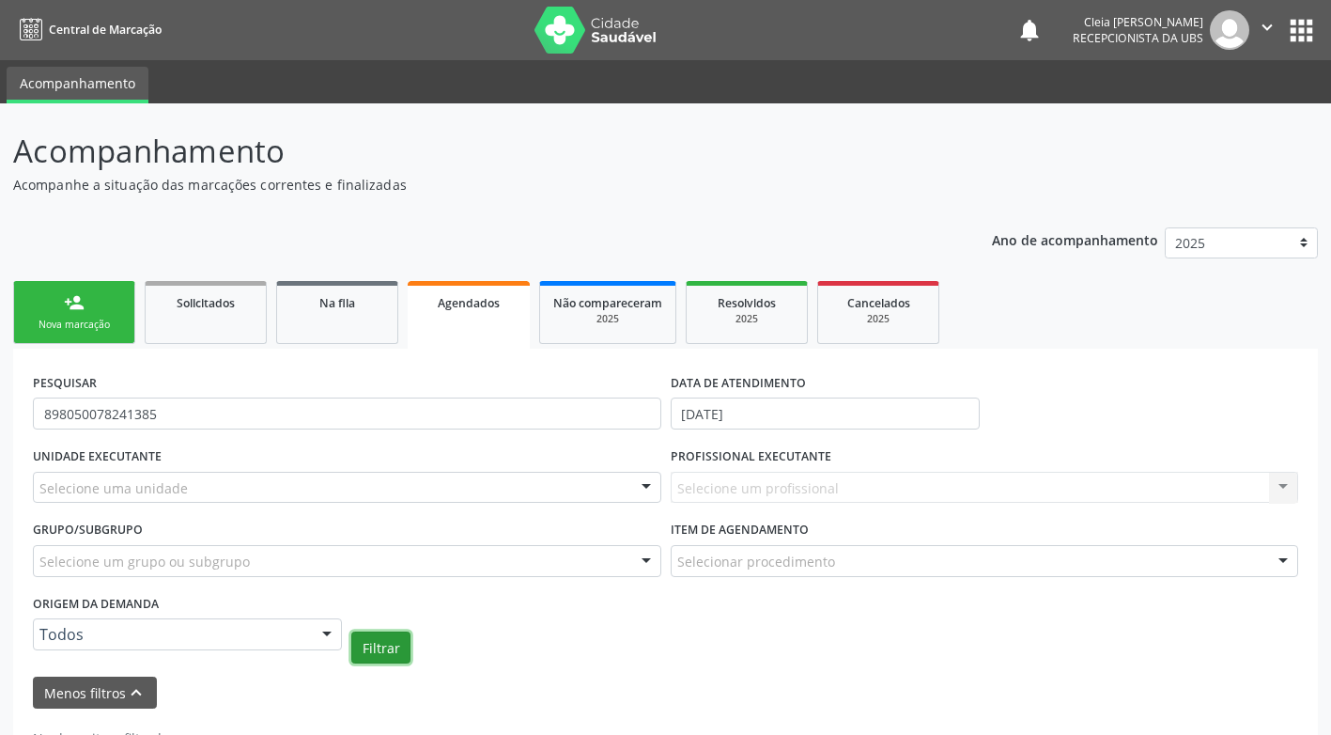
click at [379, 659] on button "Filtrar" at bounding box center [380, 647] width 59 height 32
click at [446, 292] on div "Agendados" at bounding box center [469, 302] width 96 height 20
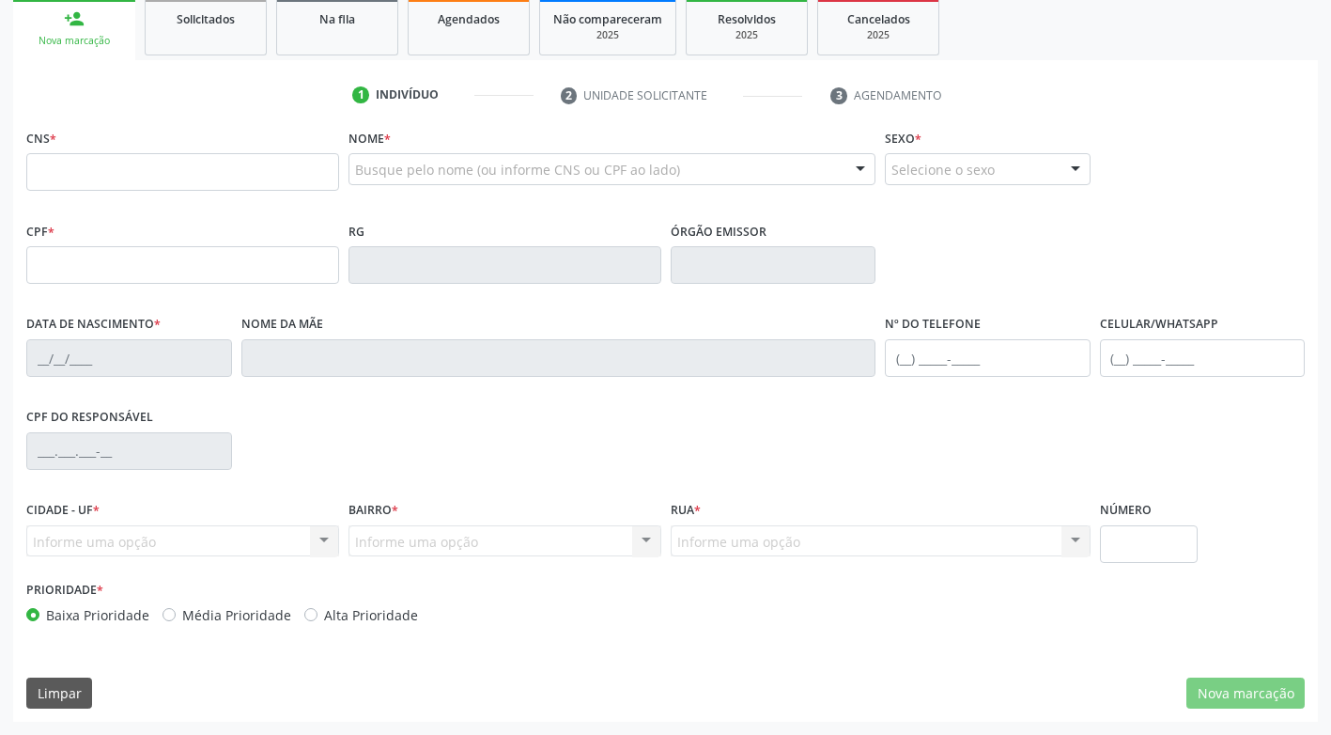
scroll to position [96, 0]
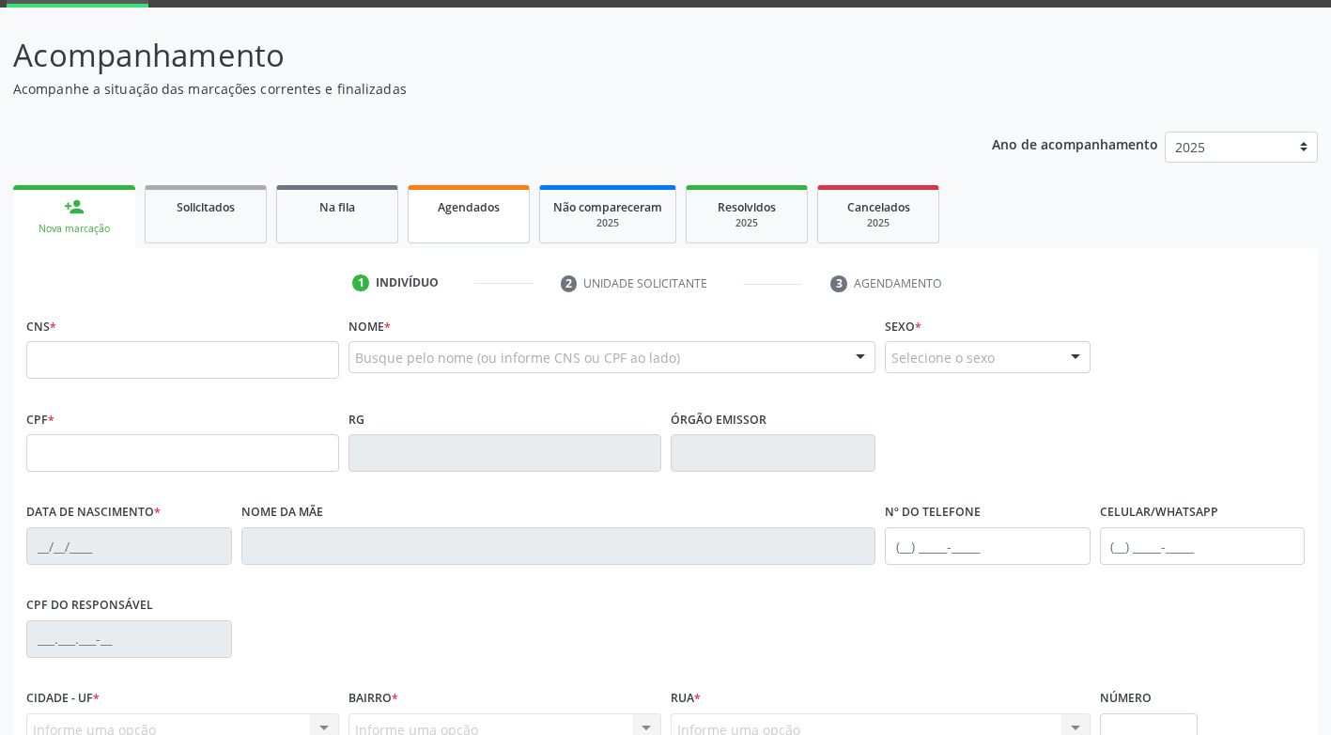
click at [488, 196] on div "Agendados" at bounding box center [469, 206] width 94 height 20
select select "7"
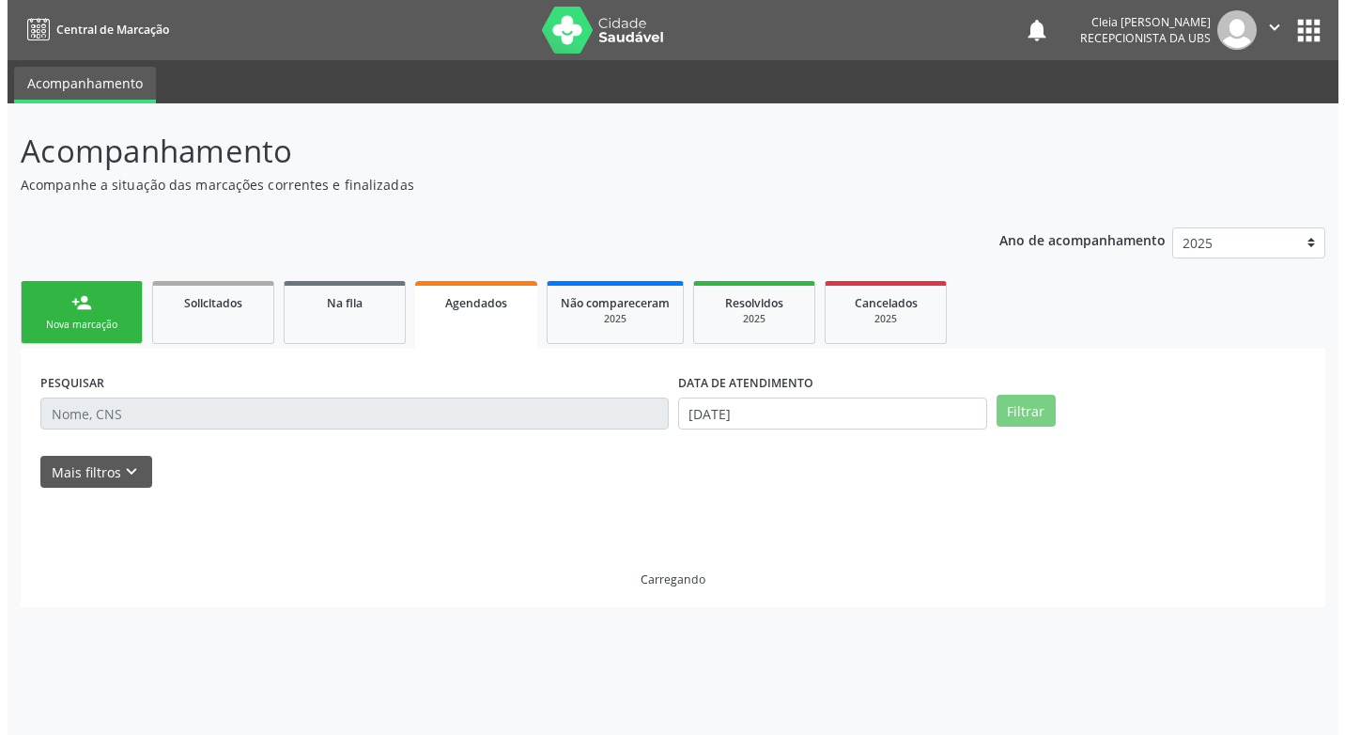
scroll to position [0, 0]
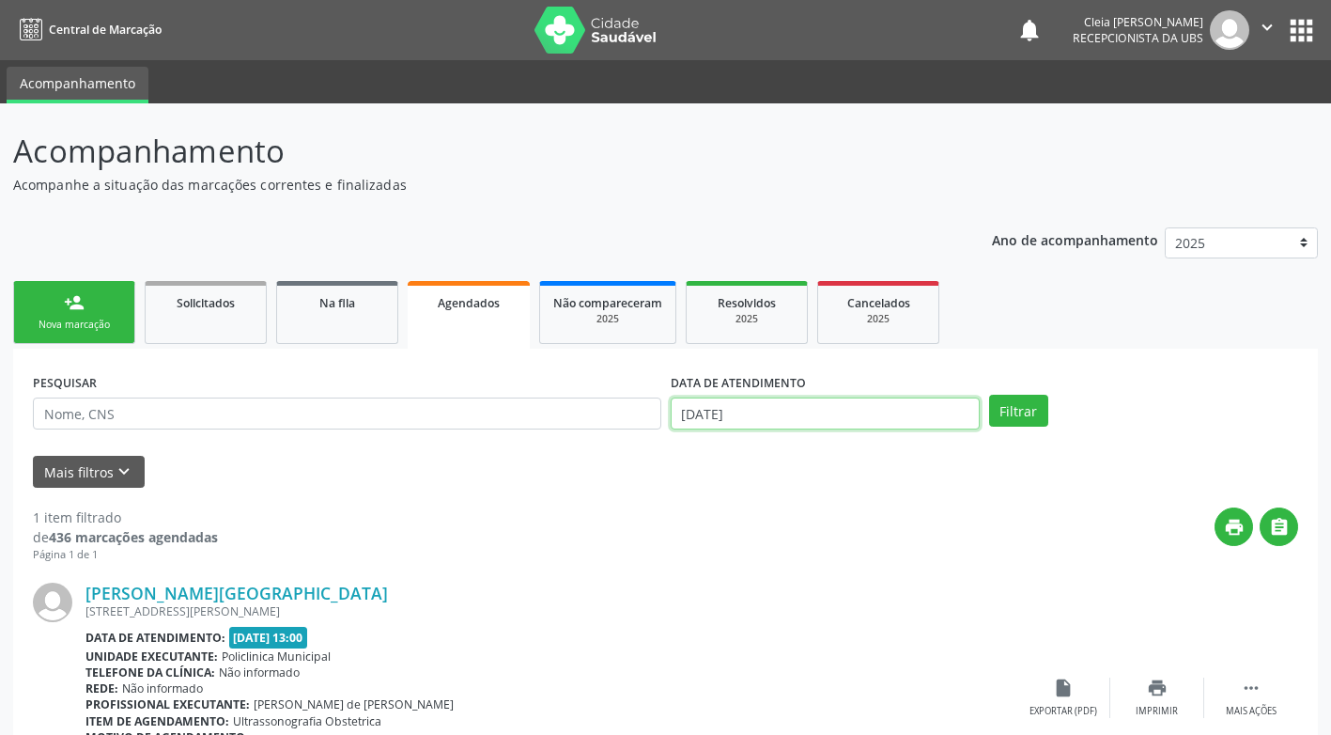
click at [775, 398] on input "19/08/2025" at bounding box center [825, 413] width 309 height 32
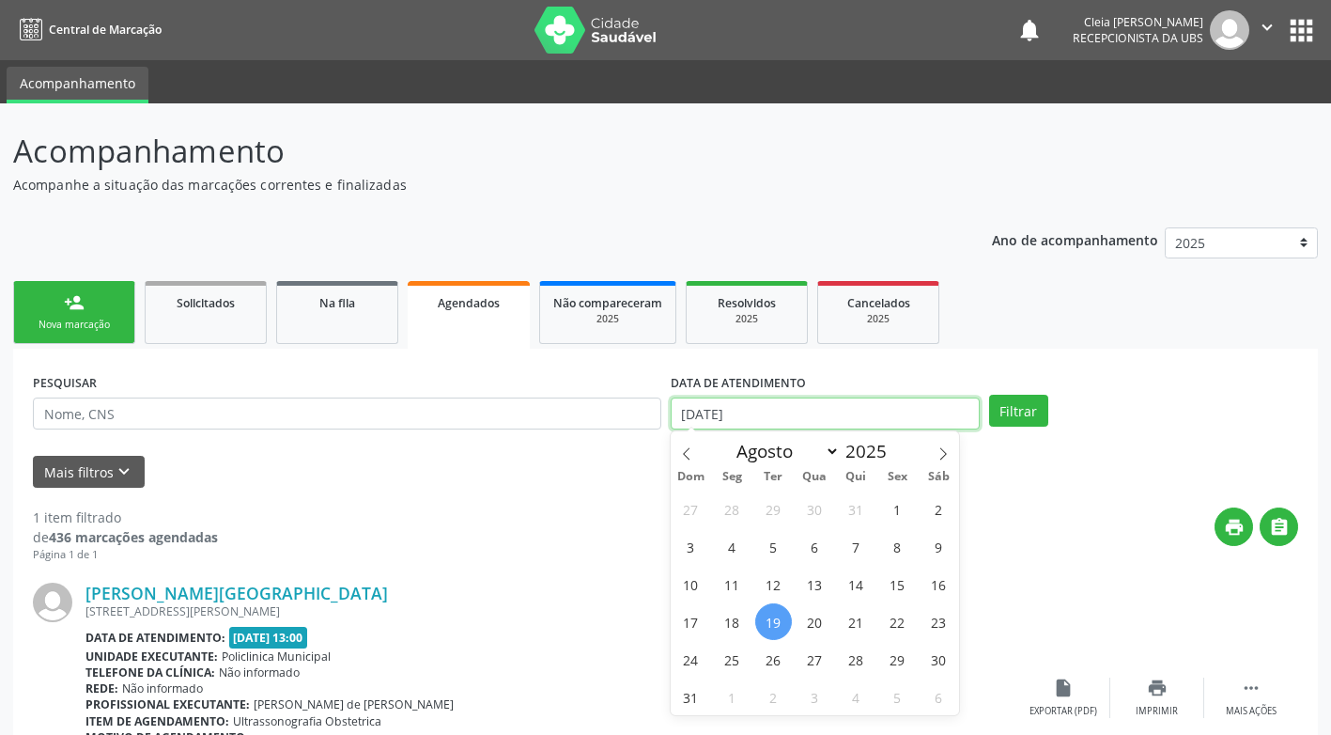
click at [767, 419] on input "[DATE]" at bounding box center [825, 413] width 309 height 32
click at [746, 414] on input "[DATE]" at bounding box center [825, 413] width 309 height 32
drag, startPoint x: 746, startPoint y: 414, endPoint x: 628, endPoint y: 457, distance: 125.7
click at [628, 457] on div "Mais filtros keyboard_arrow_down" at bounding box center [665, 472] width 1275 height 33
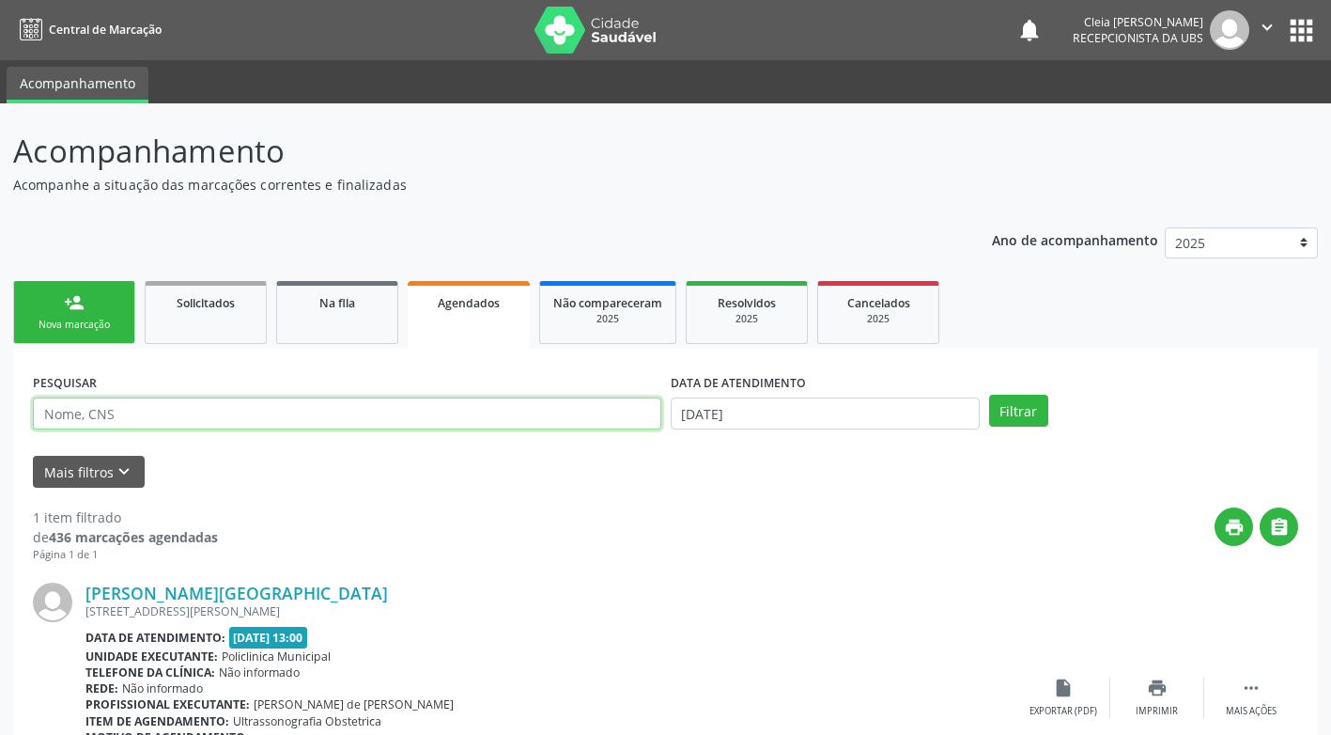
click at [93, 423] on input "text" at bounding box center [347, 413] width 629 height 32
type input "898050078241385"
click at [996, 409] on button "Filtrar" at bounding box center [1018, 411] width 59 height 32
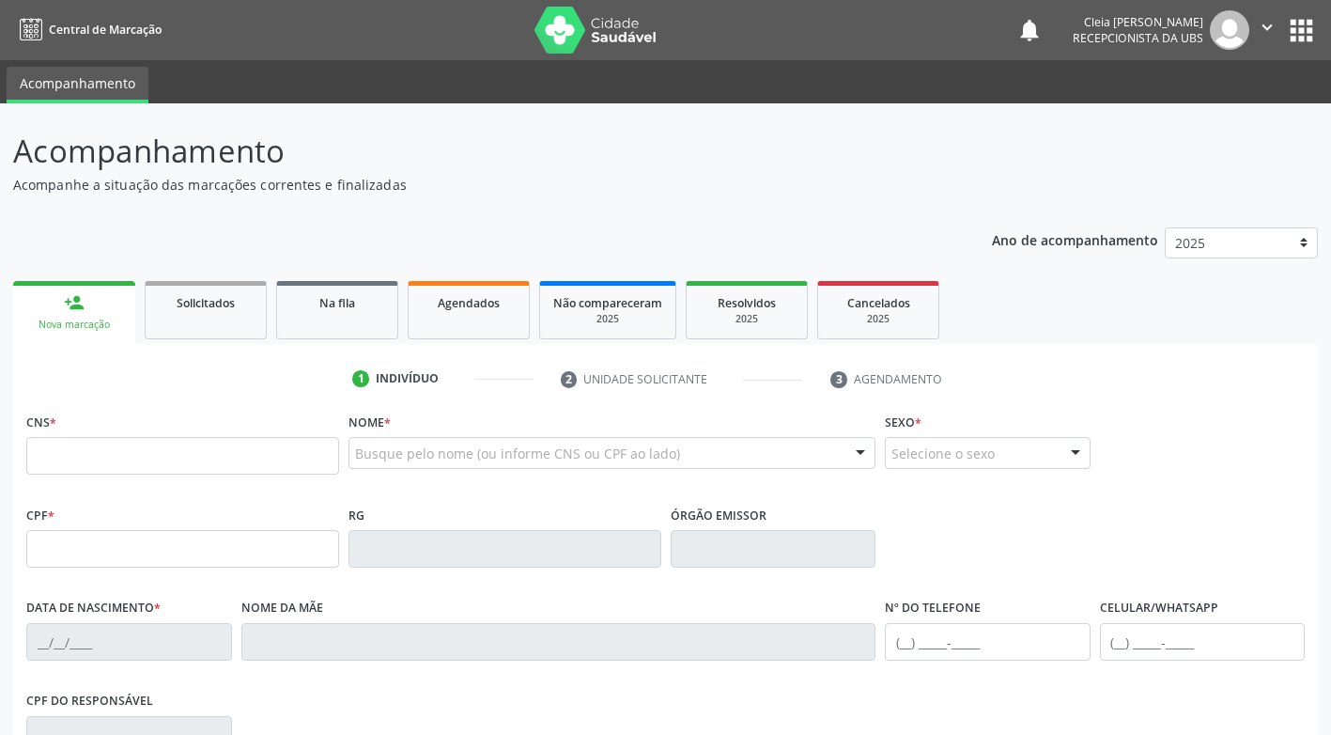
click at [1267, 30] on icon "" at bounding box center [1267, 27] width 21 height 21
drag, startPoint x: 1224, startPoint y: 118, endPoint x: 1192, endPoint y: 112, distance: 32.6
click at [1224, 118] on link "Sair" at bounding box center [1220, 114] width 130 height 26
click at [480, 316] on link "Agendados" at bounding box center [469, 310] width 122 height 58
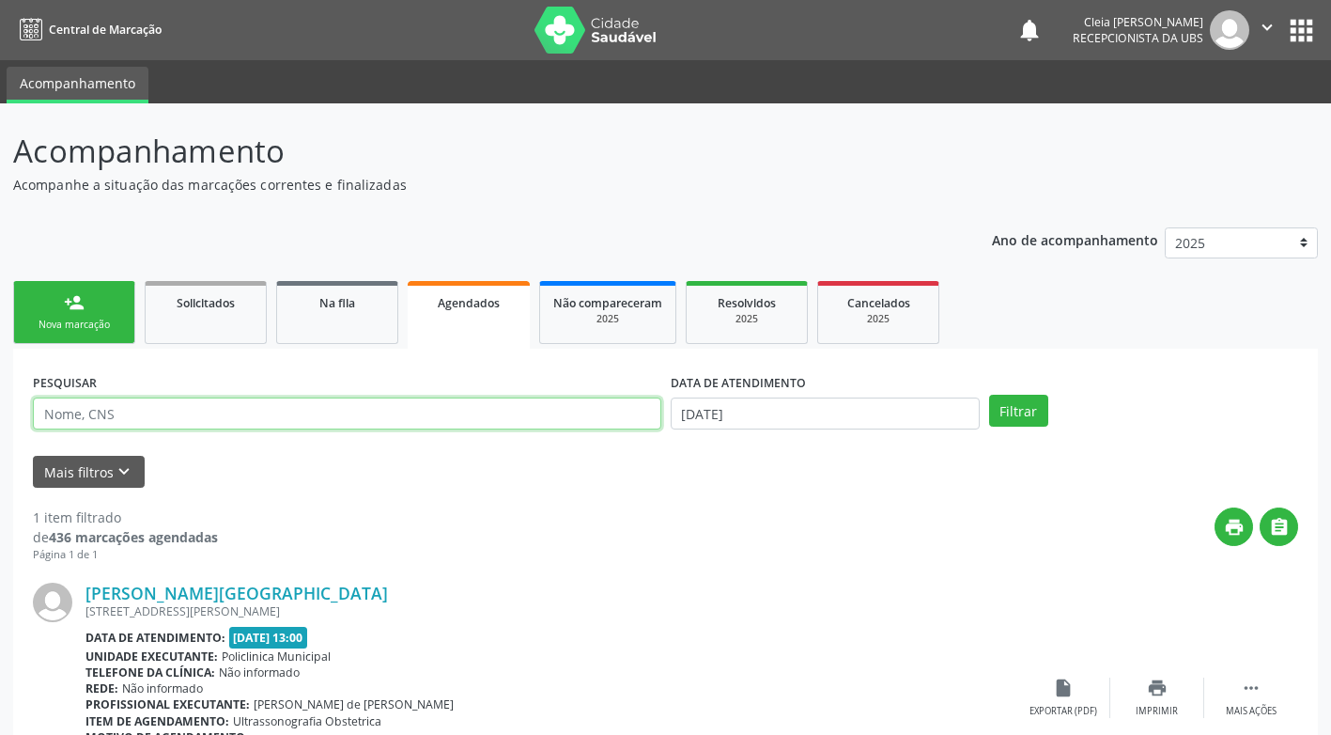
click at [498, 419] on input "text" at bounding box center [347, 413] width 629 height 32
type input "898050078241385"
click at [1009, 413] on button "Filtrar" at bounding box center [1018, 411] width 59 height 32
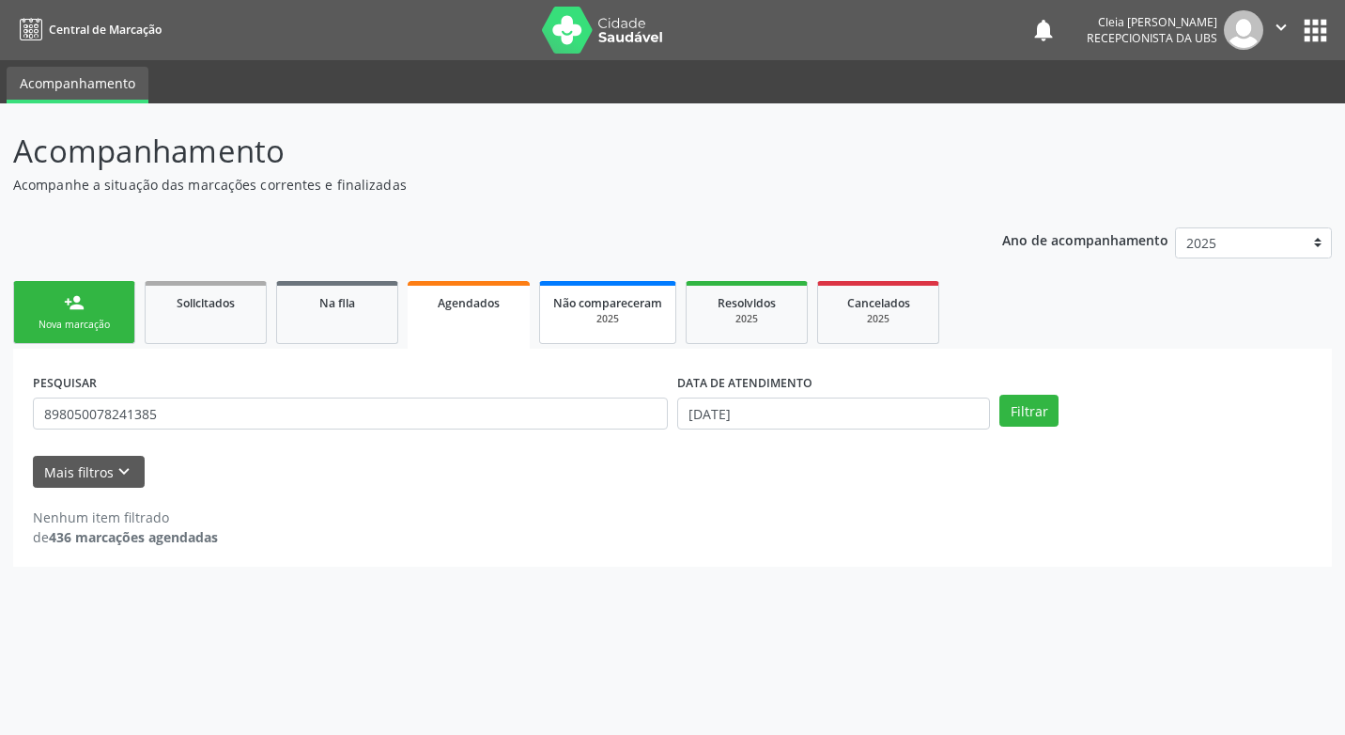
drag, startPoint x: 661, startPoint y: 325, endPoint x: 629, endPoint y: 315, distance: 33.6
click at [661, 325] on div "2025" at bounding box center [607, 319] width 109 height 14
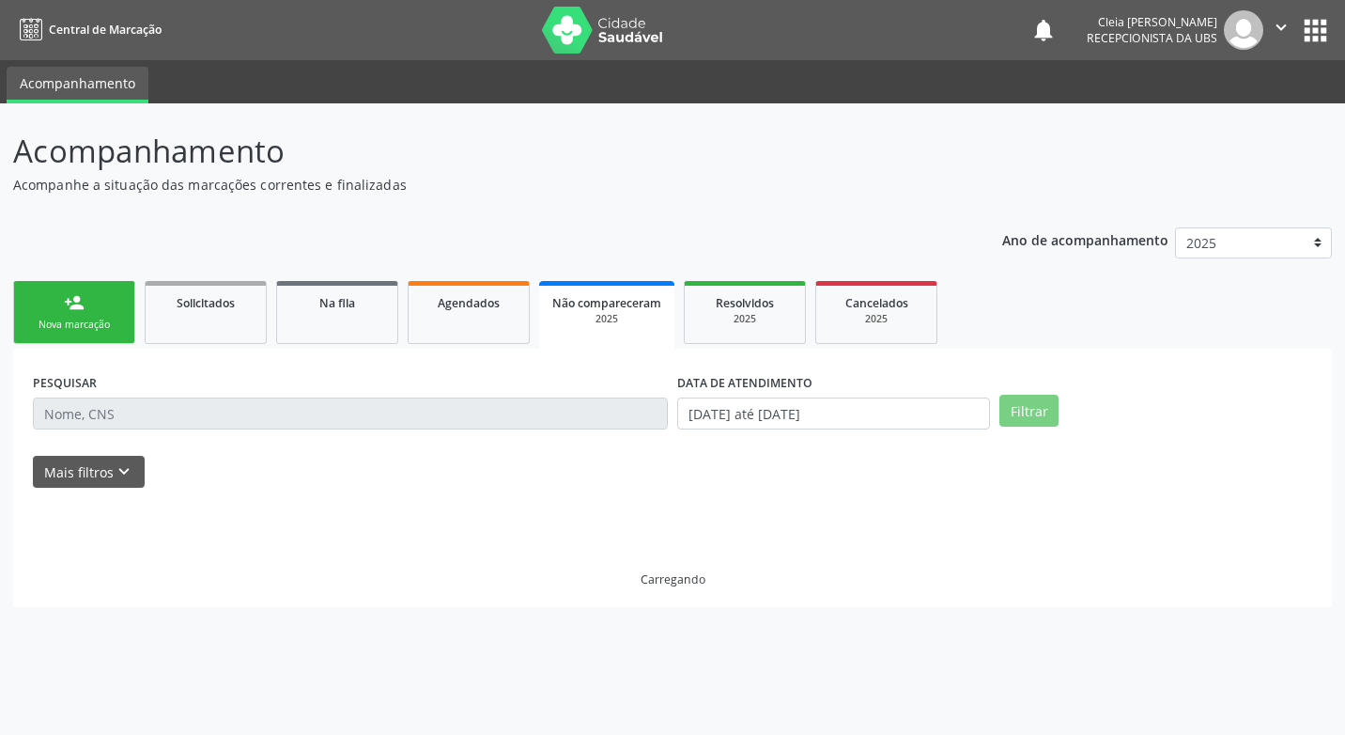
click at [146, 412] on input "text" at bounding box center [350, 413] width 635 height 32
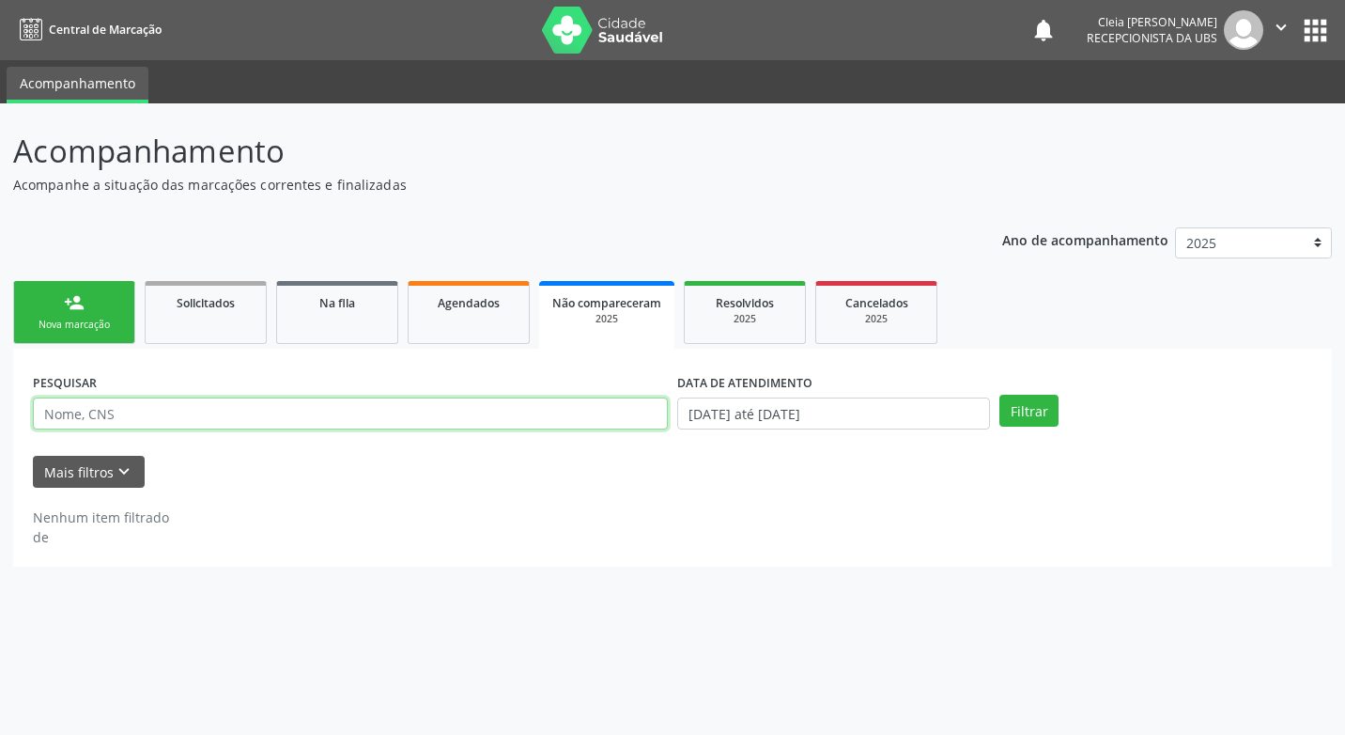
click at [146, 412] on input "text" at bounding box center [350, 413] width 635 height 32
type input "898050078241385"
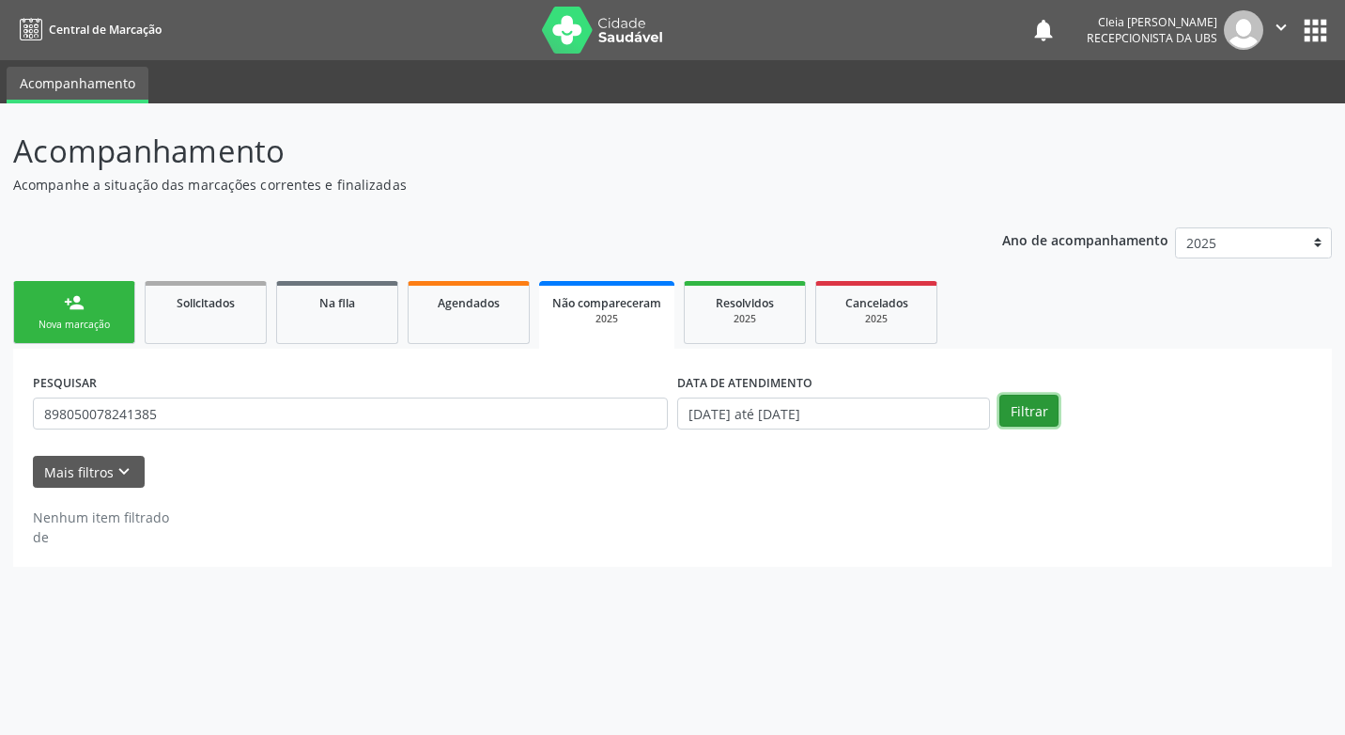
click at [1016, 410] on button "Filtrar" at bounding box center [1029, 411] width 59 height 32
click at [334, 316] on link "Na fila" at bounding box center [337, 312] width 122 height 63
click at [210, 308] on span "Solicitados" at bounding box center [206, 303] width 58 height 16
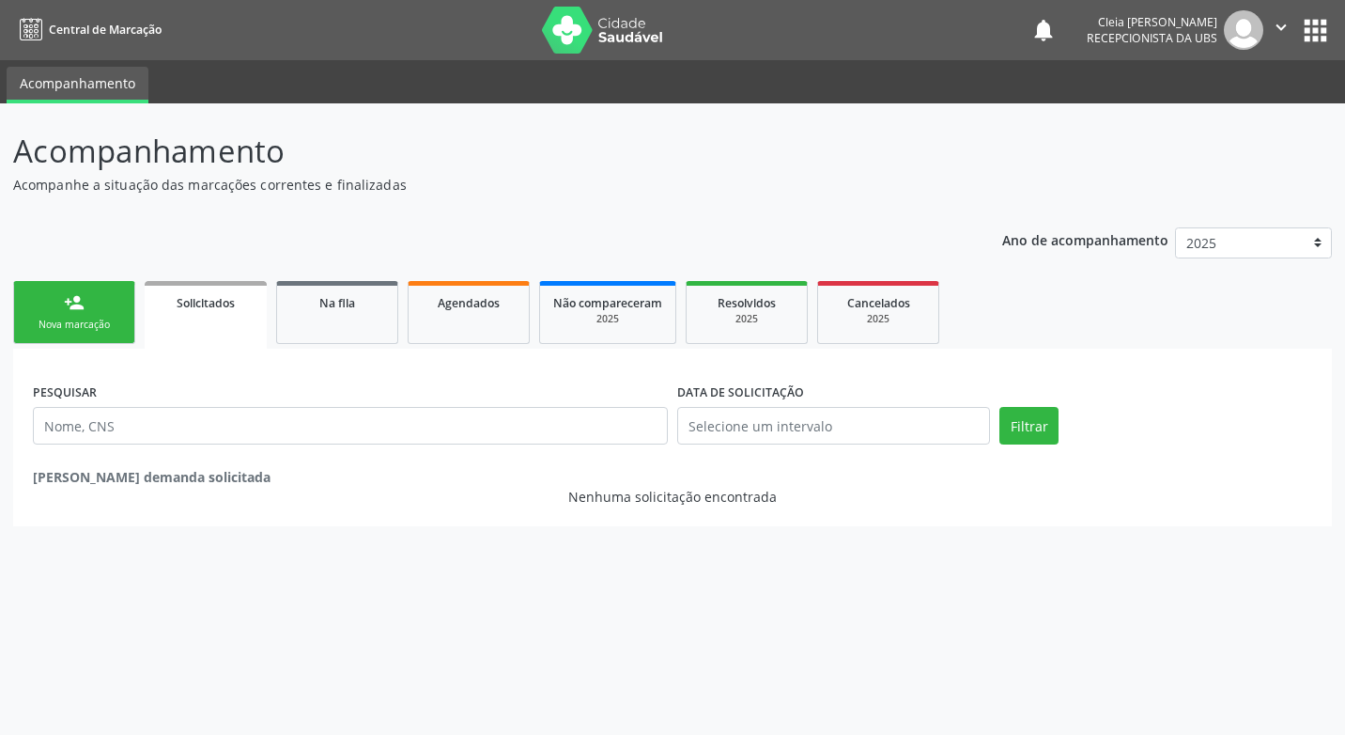
click at [210, 308] on span "Solicitados" at bounding box center [206, 303] width 58 height 16
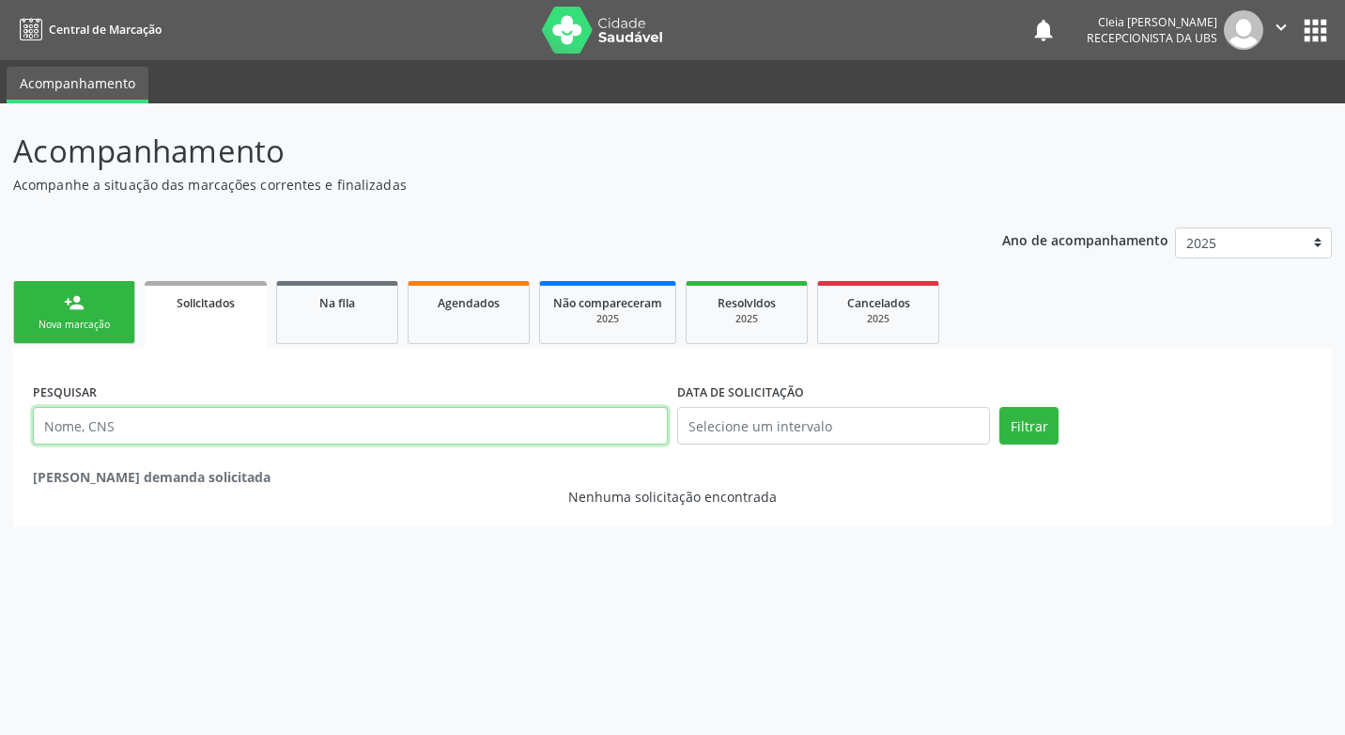
click at [411, 424] on input "text" at bounding box center [350, 426] width 635 height 38
type input "898050078241385"
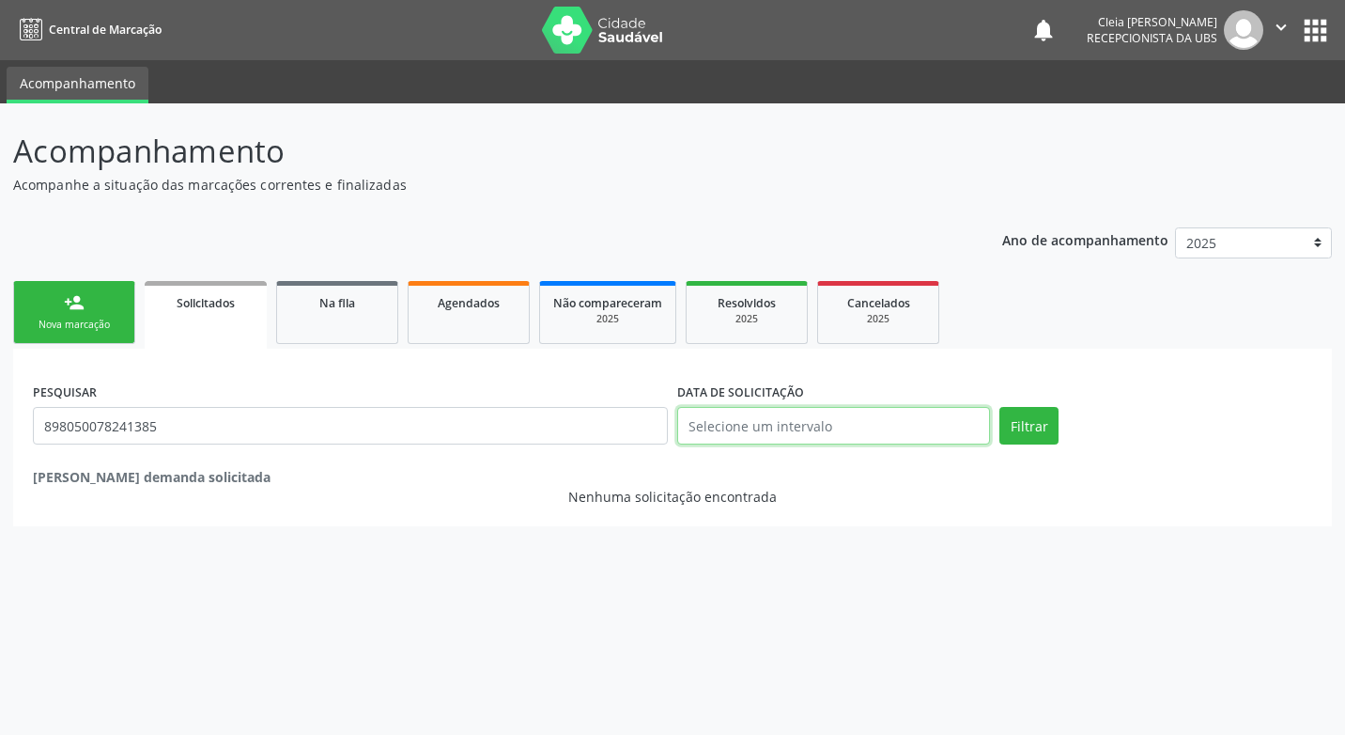
click at [793, 433] on input "text" at bounding box center [833, 426] width 313 height 38
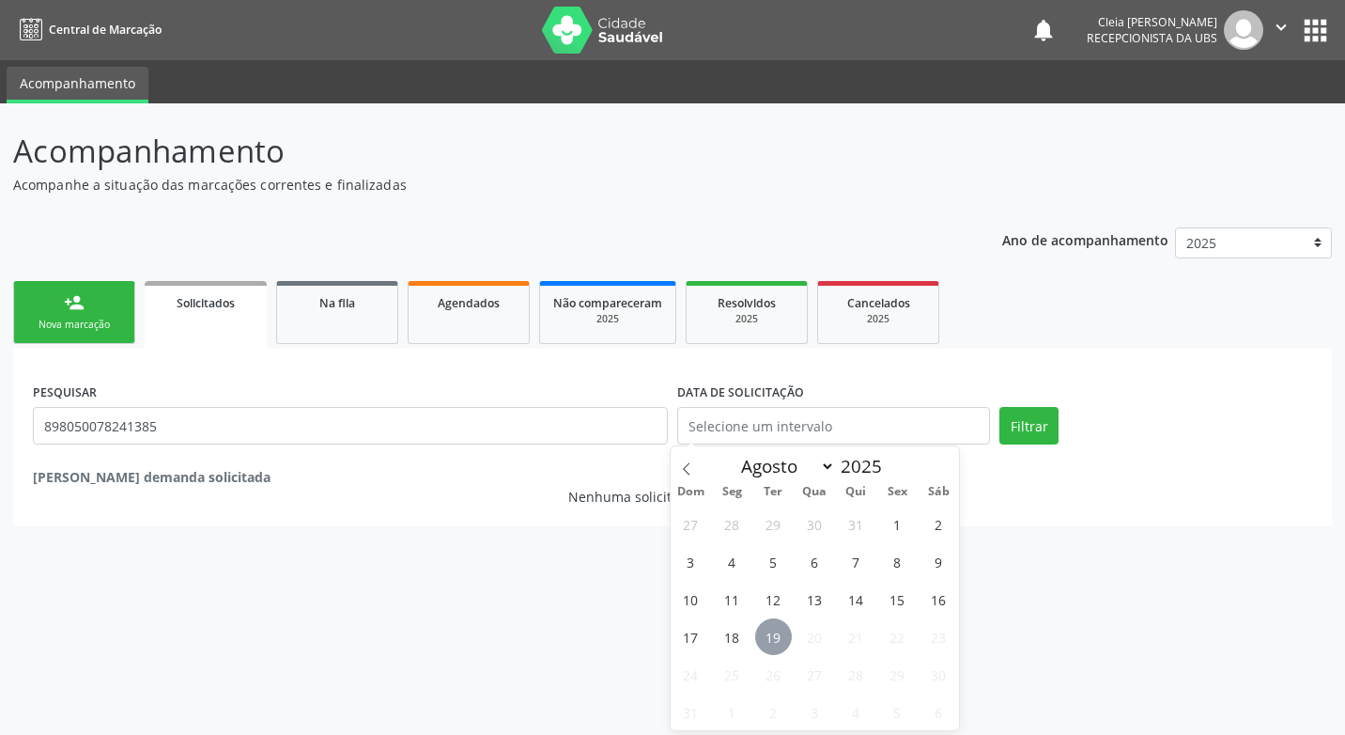
click at [767, 638] on span "19" at bounding box center [773, 636] width 37 height 37
type input "[DATE]"
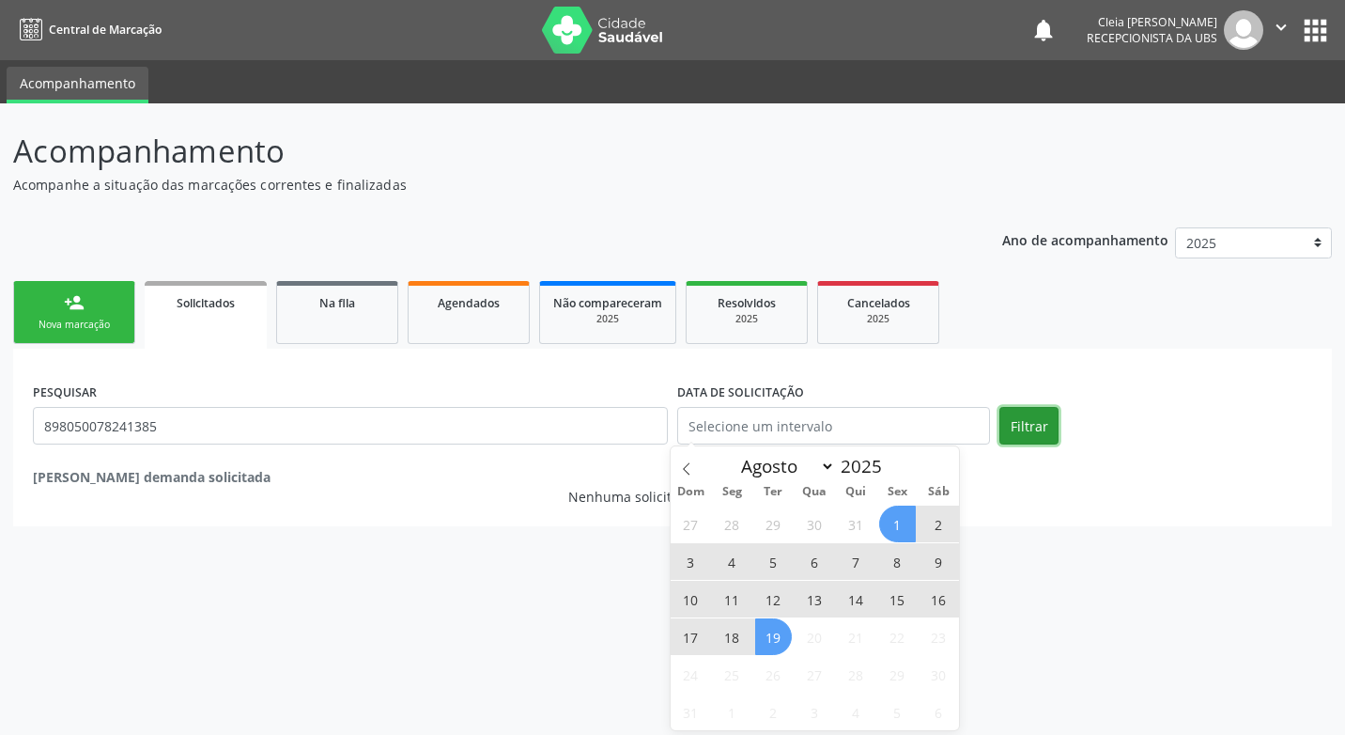
click at [1034, 425] on button "Filtrar" at bounding box center [1029, 426] width 59 height 38
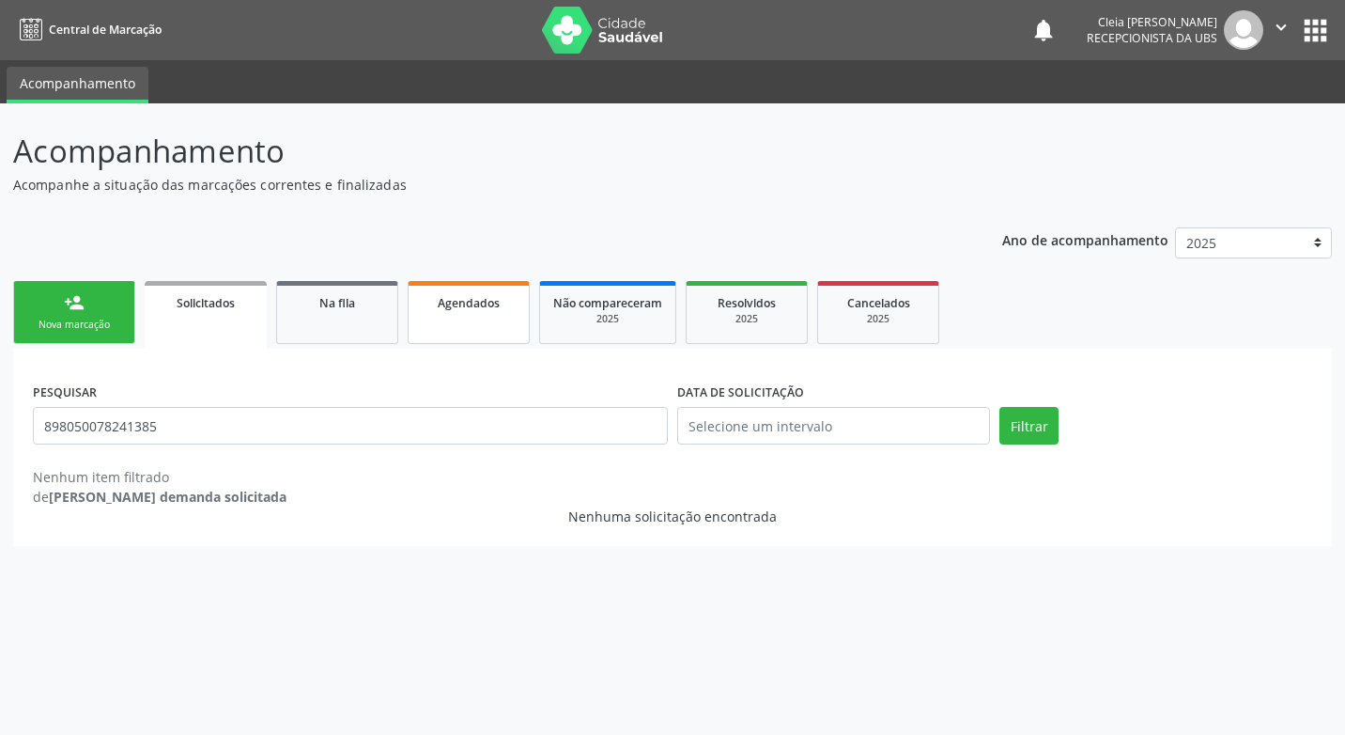
click at [453, 298] on span "Agendados" at bounding box center [469, 303] width 62 height 16
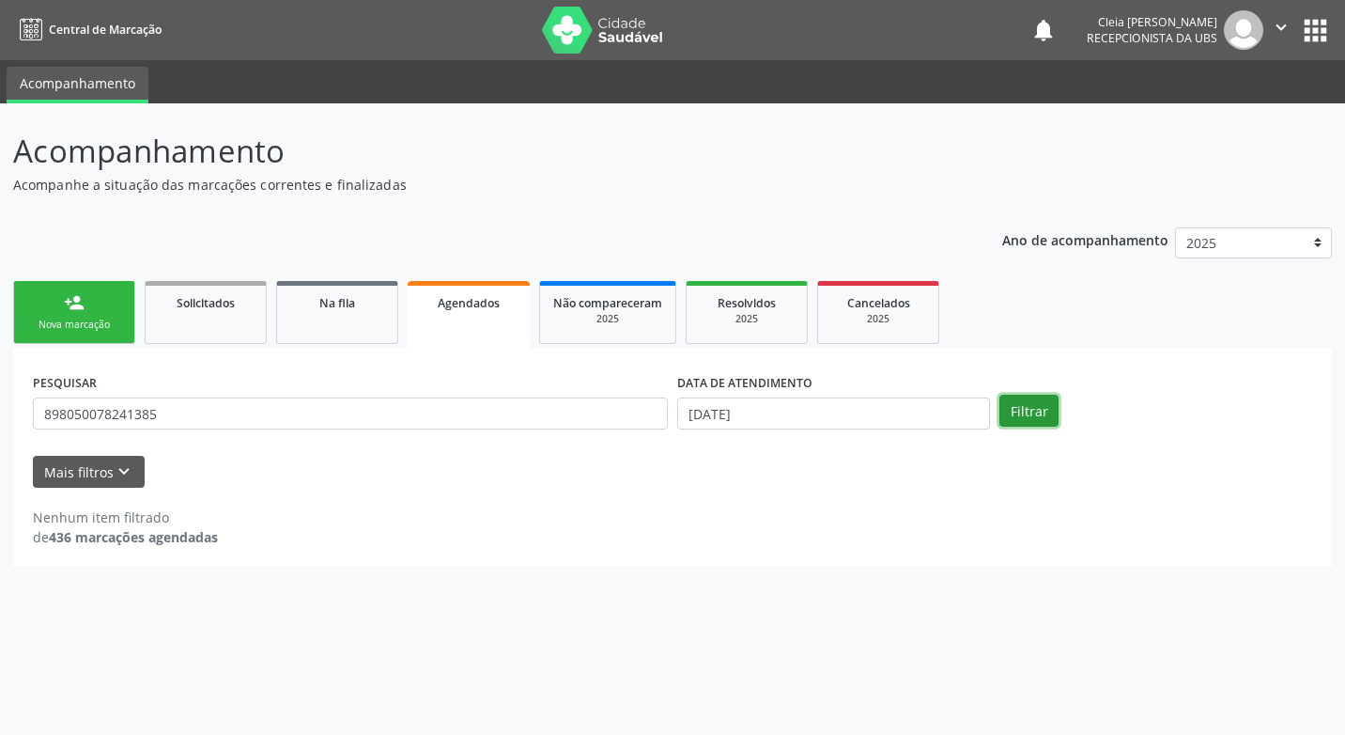
click at [1023, 407] on button "Filtrar" at bounding box center [1029, 411] width 59 height 32
click at [125, 469] on icon "keyboard_arrow_down" at bounding box center [124, 471] width 21 height 21
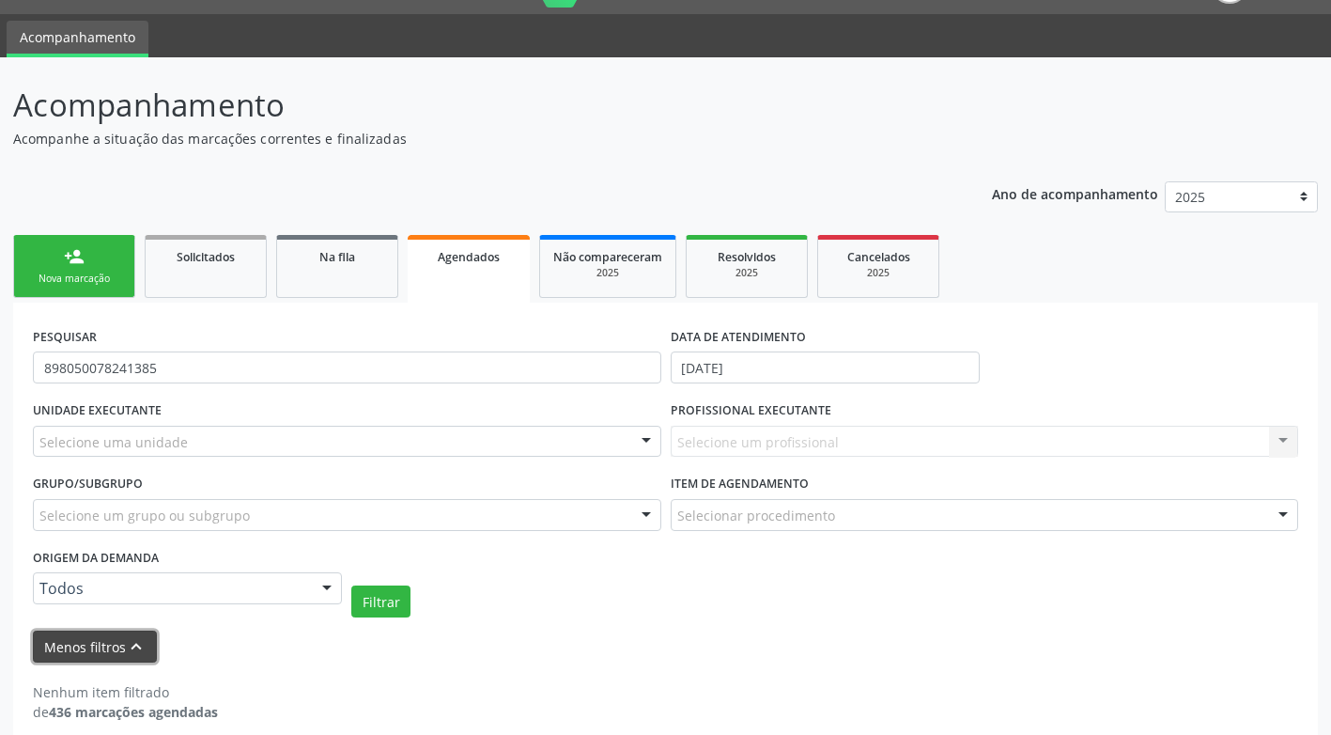
scroll to position [66, 0]
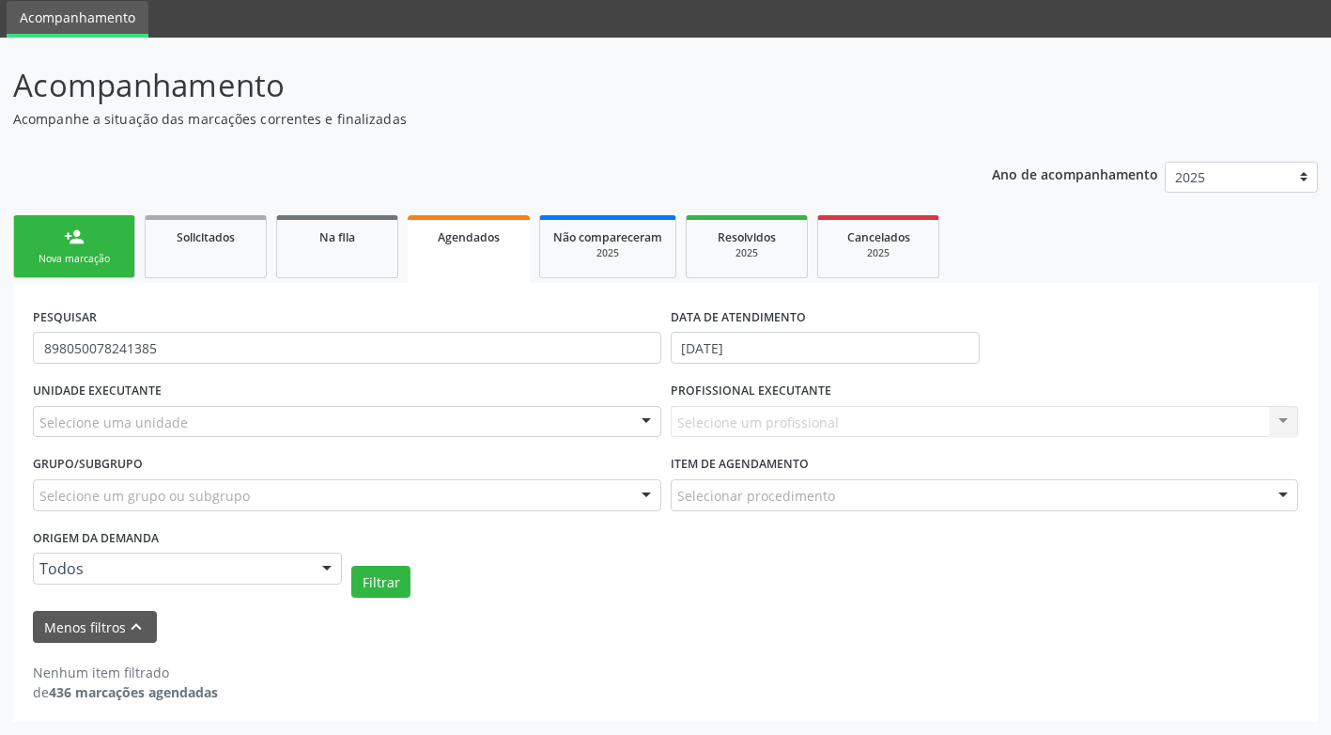
click at [1287, 421] on div "Selecione um profissional Nenhum resultado encontrado para: " " Não há nenhuma …" at bounding box center [985, 422] width 629 height 32
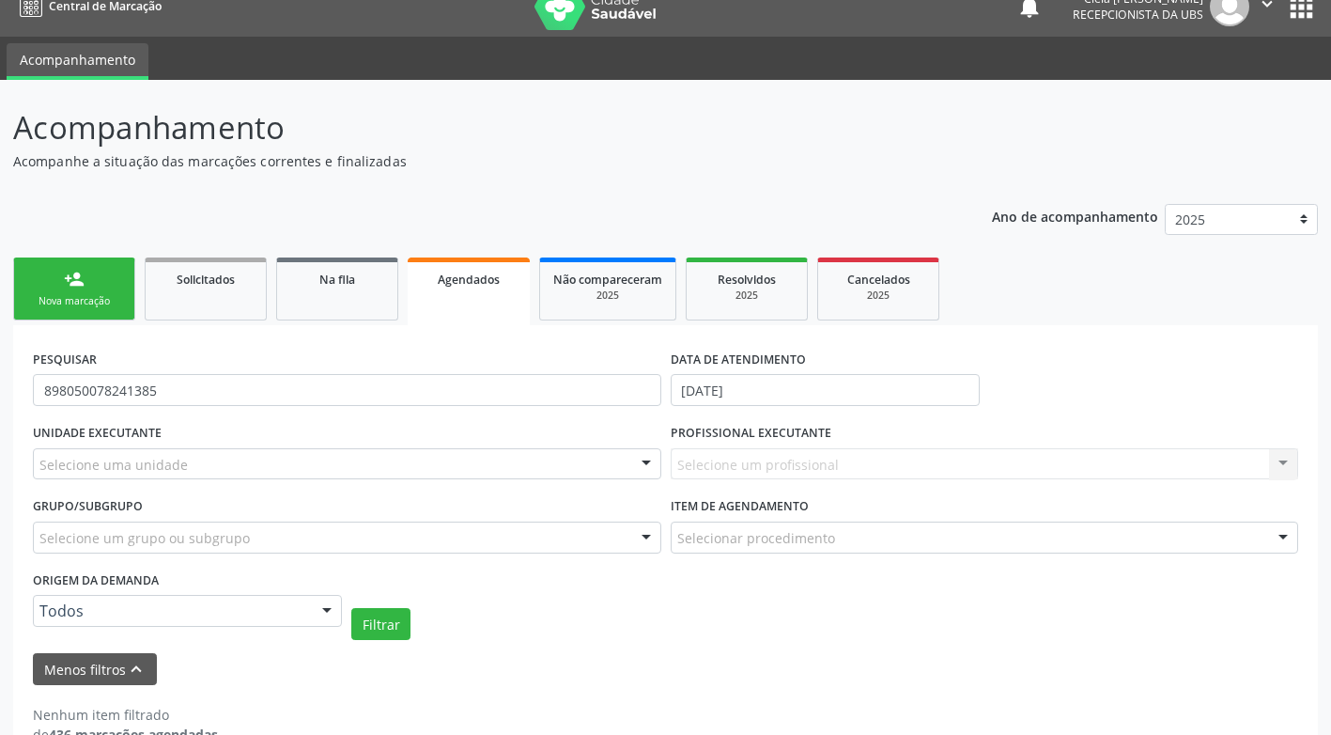
scroll to position [0, 0]
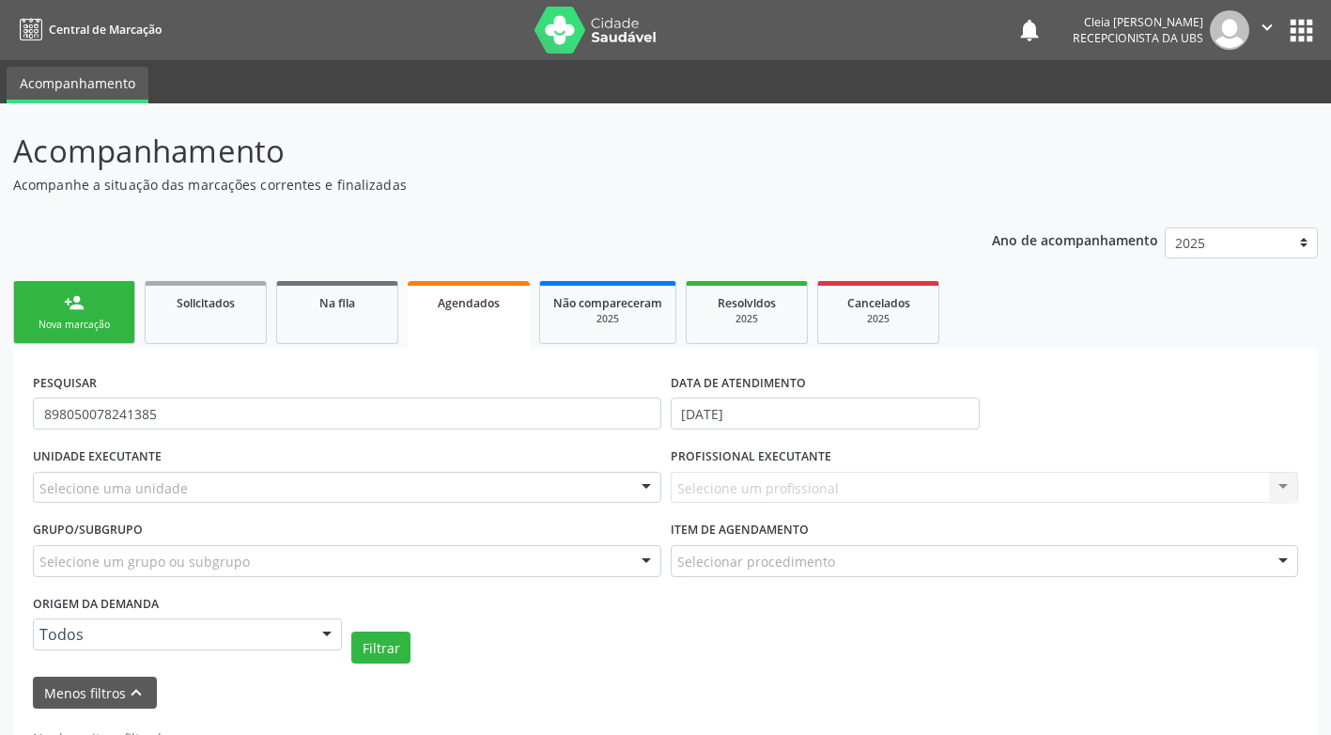
click at [476, 319] on link "Agendados" at bounding box center [469, 315] width 122 height 68
click at [377, 312] on link "Na fila" at bounding box center [337, 312] width 122 height 63
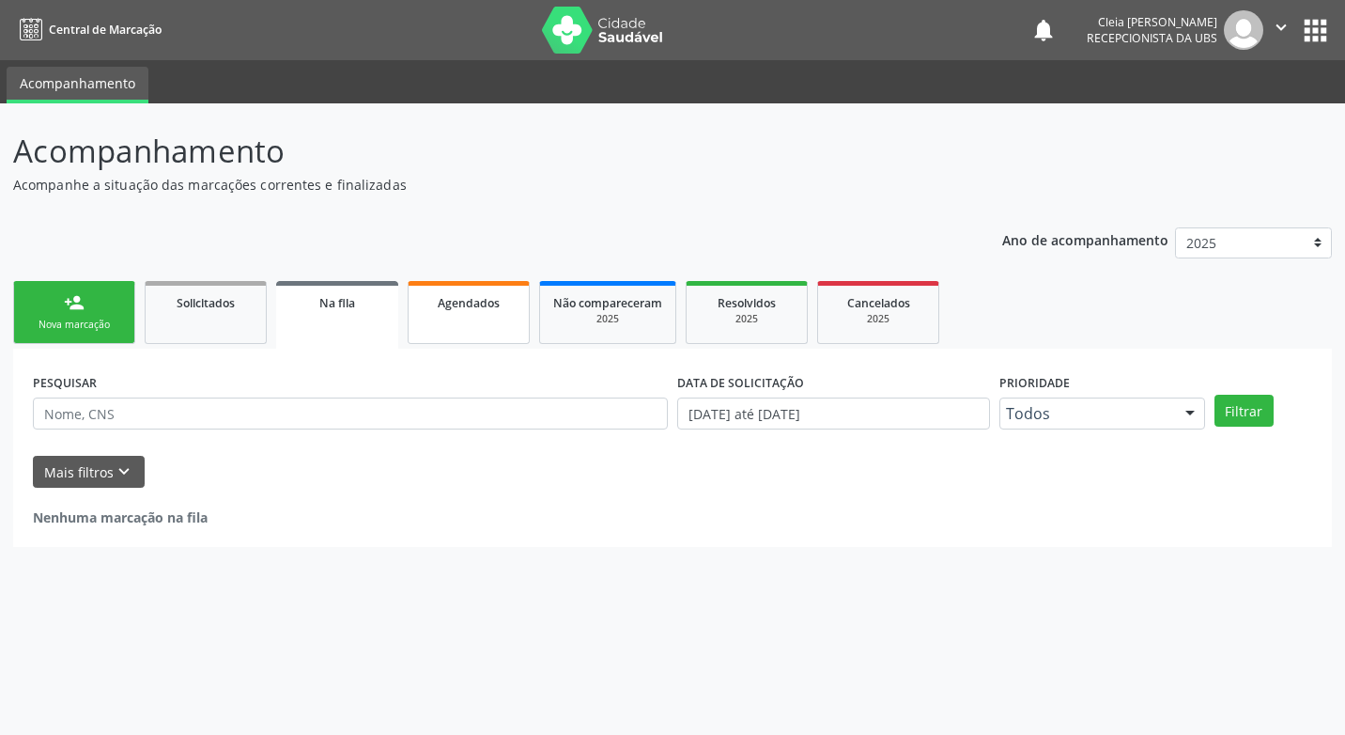
click at [500, 329] on link "Agendados" at bounding box center [469, 312] width 122 height 63
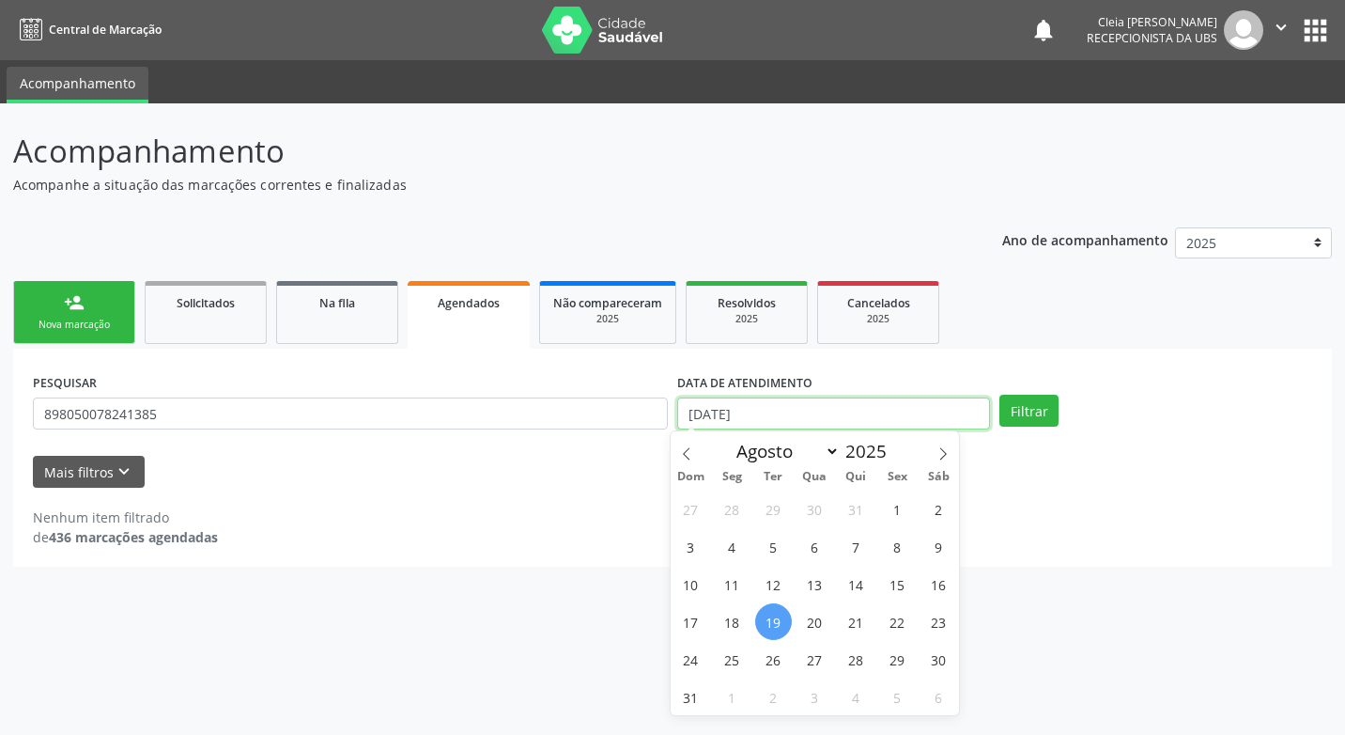
click at [745, 414] on input "[DATE]" at bounding box center [833, 413] width 313 height 32
click at [769, 621] on span "19" at bounding box center [773, 621] width 37 height 37
type input "[DATE]"
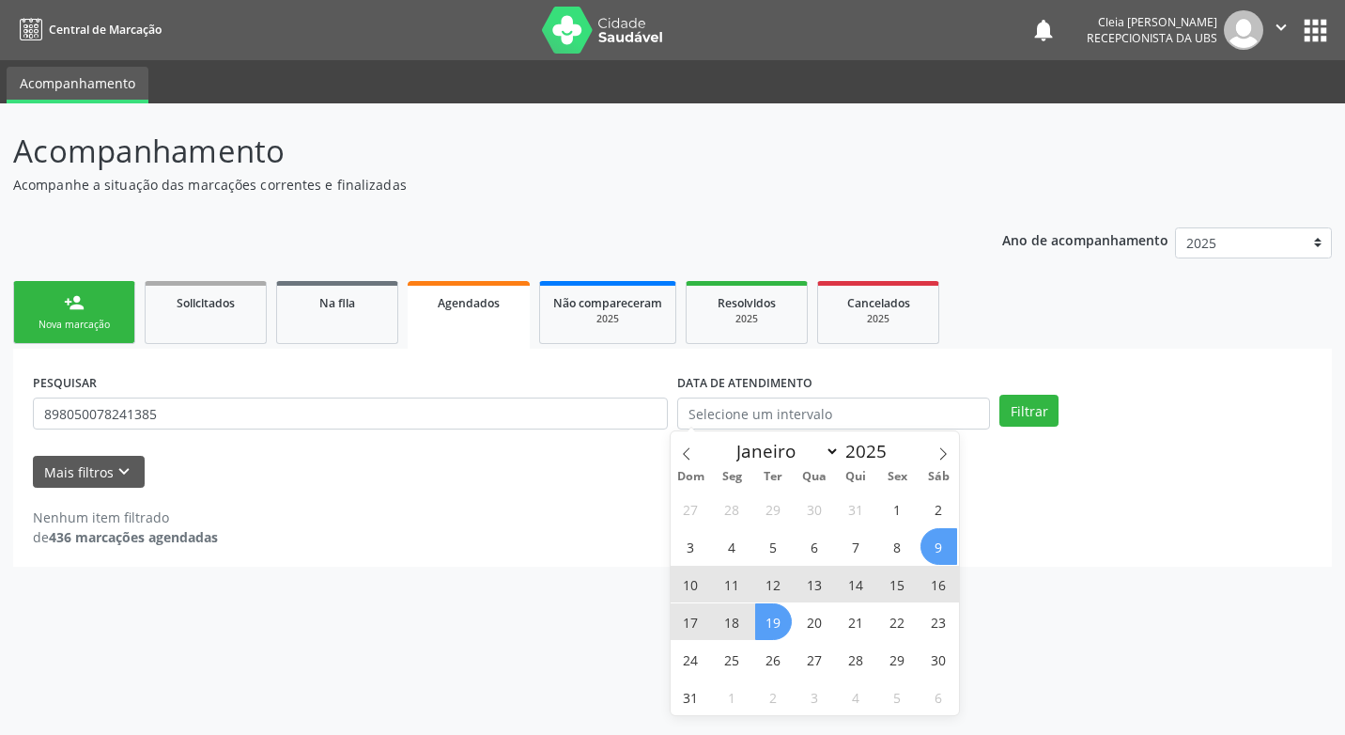
click at [1047, 474] on div "Mais filtros keyboard_arrow_down" at bounding box center [672, 472] width 1289 height 33
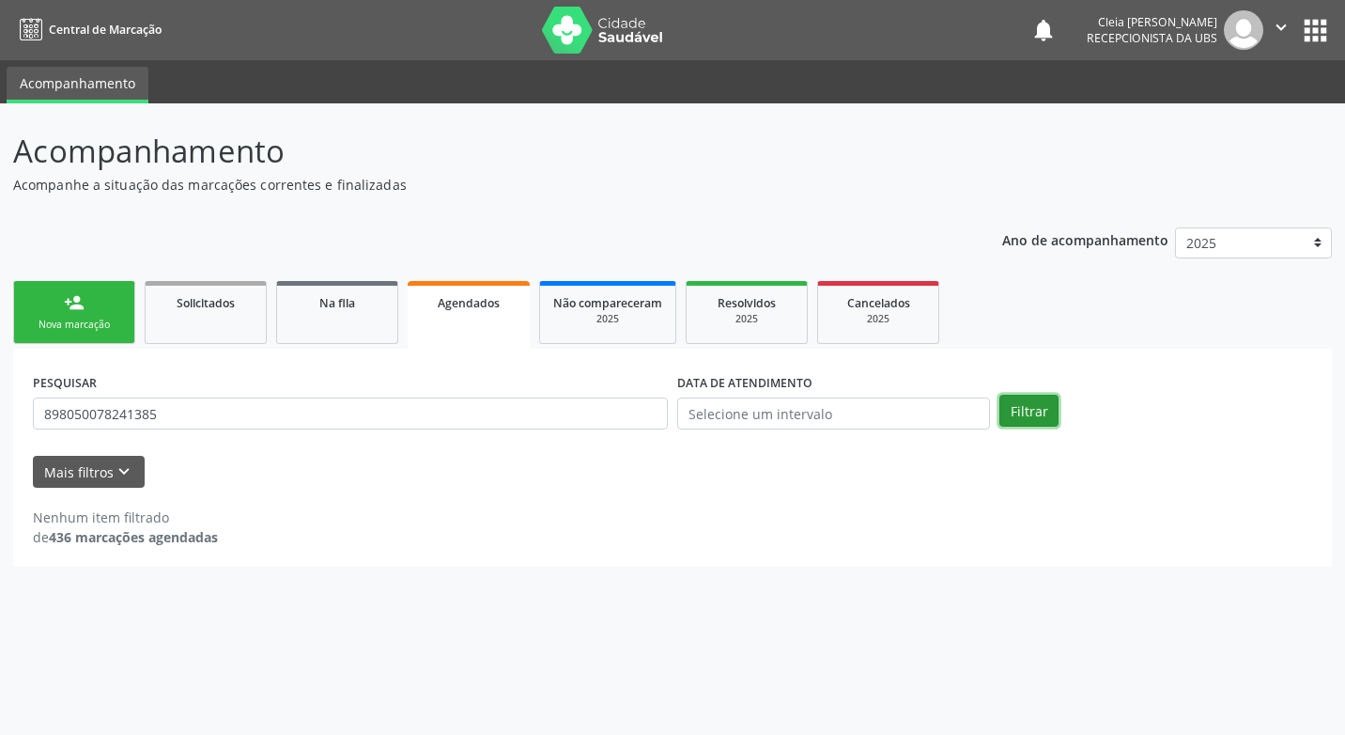
click at [1029, 417] on button "Filtrar" at bounding box center [1029, 411] width 59 height 32
